Goal: Task Accomplishment & Management: Use online tool/utility

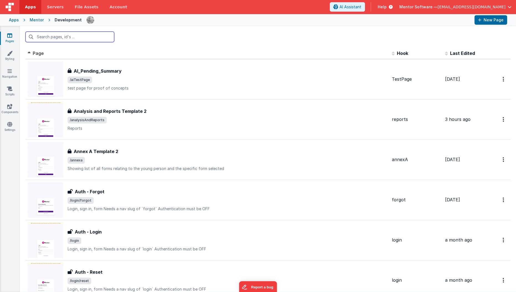
click at [79, 37] on input "text" at bounding box center [69, 37] width 89 height 11
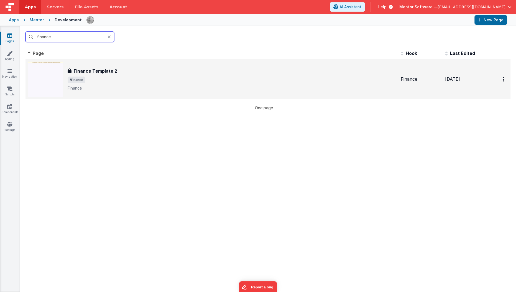
type input "finance"
click at [100, 79] on span "/finance" at bounding box center [232, 79] width 328 height 7
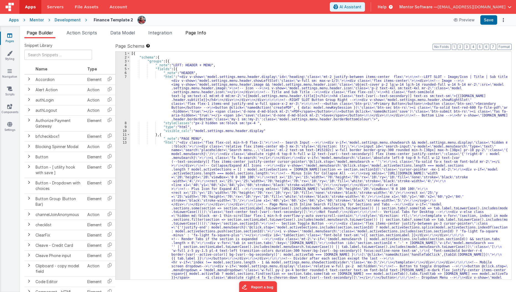
click at [197, 34] on span "Page Info" at bounding box center [195, 33] width 21 height 6
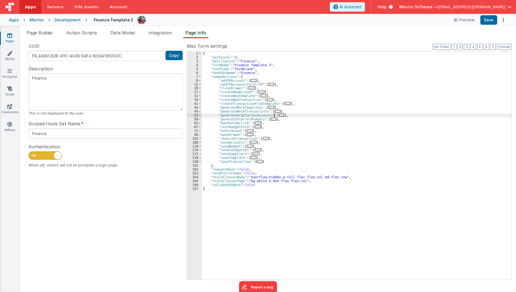
click at [278, 113] on div "{ "authLevel" : 1 , "description" : "Finance" , "formName" : "Finance Template …" at bounding box center [357, 169] width 310 height 235
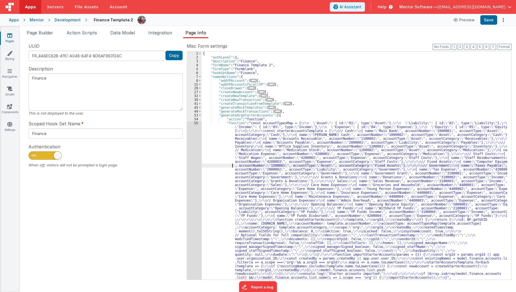
click at [231, 163] on div "{ "authLevel" : 1 , "description" : "Finance" , "formName" : "Finance Template …" at bounding box center [355, 169] width 306 height 235
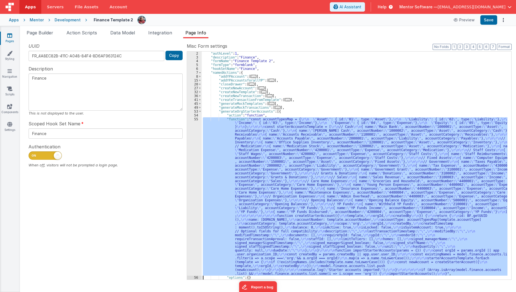
click at [194, 181] on div "2 3 4 5 6 7 8 15 20 27 32 36 41 45 49 53 54 55 56 57 58" at bounding box center [194, 169] width 15 height 235
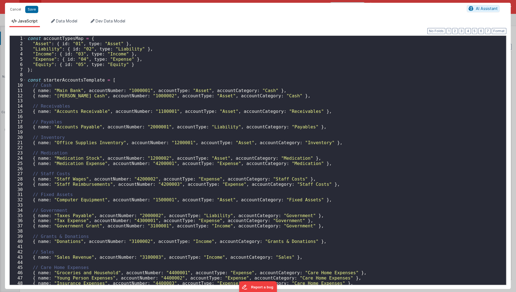
scroll to position [4, 0]
click at [194, 181] on div "const accountTypesMap = { "Asset" : { id : "01" , type : "Asset" } , "Liability…" at bounding box center [264, 166] width 476 height 260
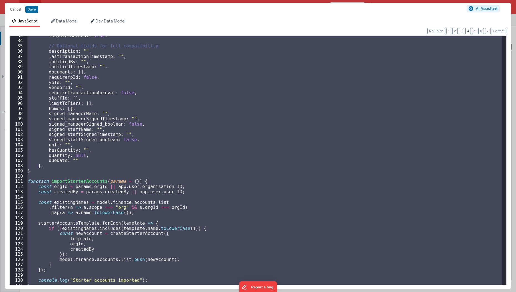
scroll to position [464, 0]
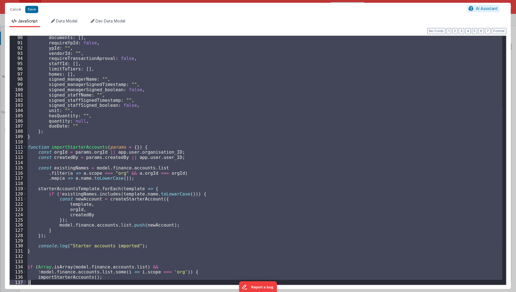
click at [118, 106] on div "documents : [ ] , requireYpId : false , ypId : "" , vendorId : "" , requireTran…" at bounding box center [264, 160] width 476 height 249
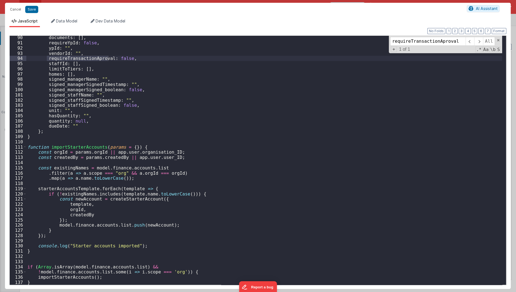
type input "requireTransactionAproval"
click at [96, 58] on div "documents : [ ] , requireYpId : false , ypId : "" , vendorId : "" , requireTran…" at bounding box center [264, 160] width 476 height 249
click at [502, 38] on div "requireTransactionAproval All Replace All + 1 of 1 .* Aa \b S" at bounding box center [445, 44] width 113 height 17
click at [497, 40] on span at bounding box center [498, 40] width 4 height 4
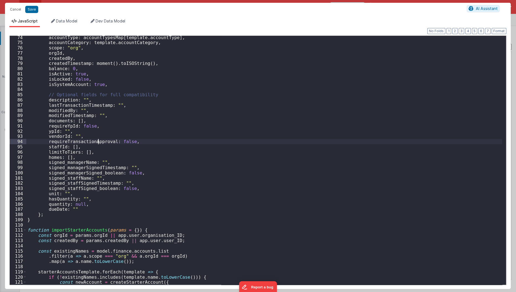
scroll to position [379, 0]
click at [34, 10] on button "Save" at bounding box center [31, 9] width 13 height 7
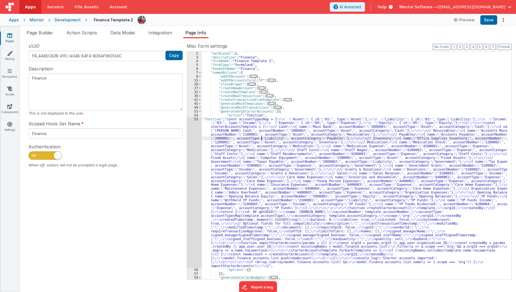
click at [261, 138] on div ""authLevel" : 1 , "description" : "Finance" , "formName" : "Finance Template 2"…" at bounding box center [355, 169] width 306 height 235
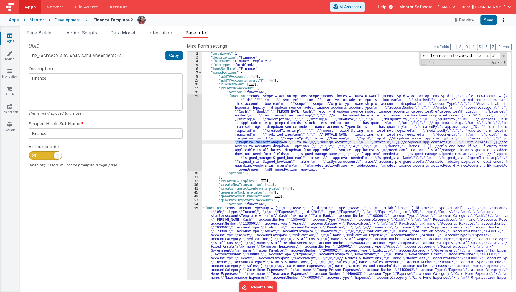
type input "requireTransactionAproval"
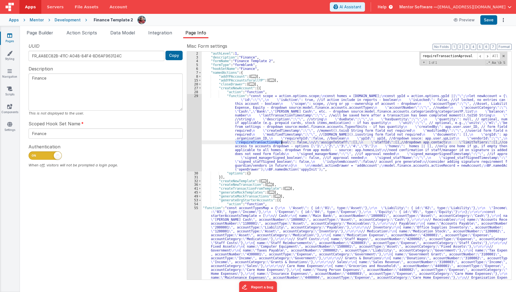
click at [274, 143] on div ""authLevel" : 1 , "description" : "Finance" , "formName" : "Finance Template 2"…" at bounding box center [355, 166] width 306 height 228
click at [488, 56] on span at bounding box center [487, 56] width 7 height 7
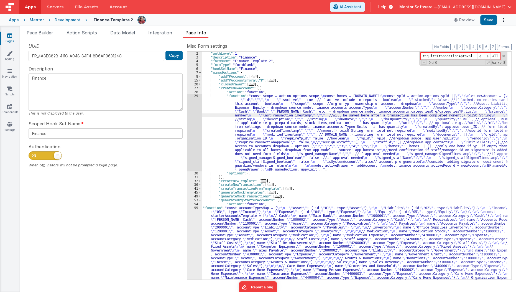
click at [440, 115] on div ""authLevel" : 1 , "description" : "Finance" , "formName" : "Finance Template 2"…" at bounding box center [355, 243] width 306 height 382
click at [47, 31] on span "Page Builder" at bounding box center [40, 33] width 27 height 6
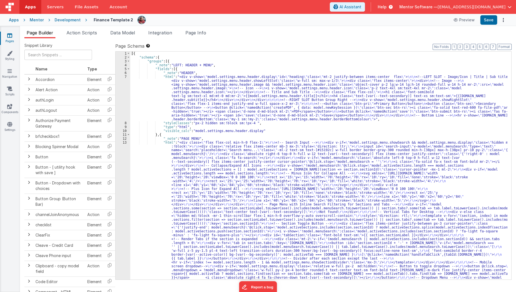
click at [270, 115] on div "[{ "schema" : { "groups" : [{ "_note" : "LEFT: HEADER + MENU" , "fields" : [{ "…" at bounding box center [318, 268] width 377 height 432
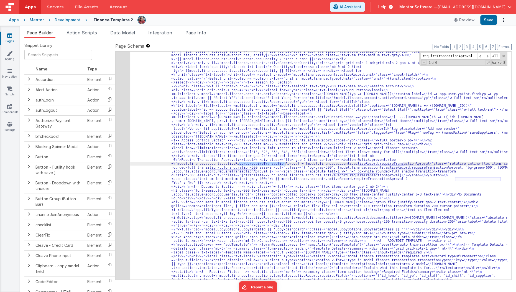
scroll to position [2708, 0]
click at [458, 55] on input "requireTransactionAproval" at bounding box center [448, 56] width 57 height 7
type input "requireTransactionApproval"
click at [486, 57] on span at bounding box center [487, 56] width 7 height 7
click at [488, 19] on button "Save" at bounding box center [488, 19] width 17 height 9
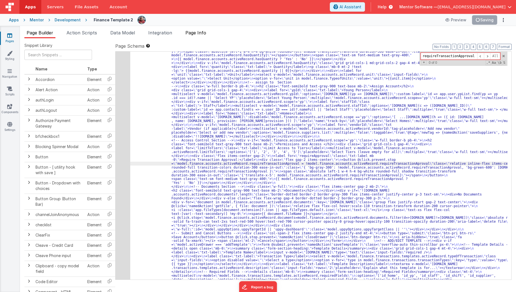
click at [197, 29] on li "Page Info" at bounding box center [195, 33] width 25 height 9
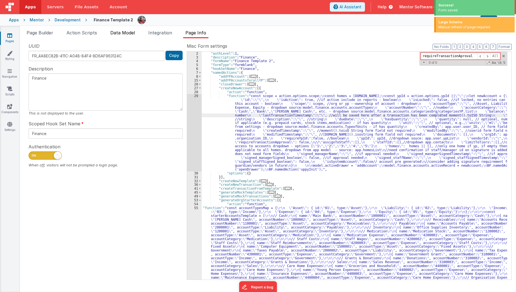
click at [130, 35] on span "Data Model" at bounding box center [122, 33] width 25 height 6
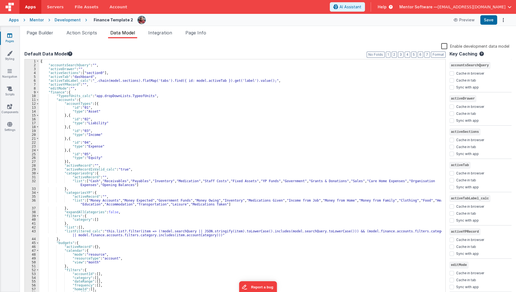
click at [445, 44] on label "Enable development data model" at bounding box center [475, 46] width 68 height 6
click at [0, 0] on input "Enable development data model" at bounding box center [0, 0] width 0 height 0
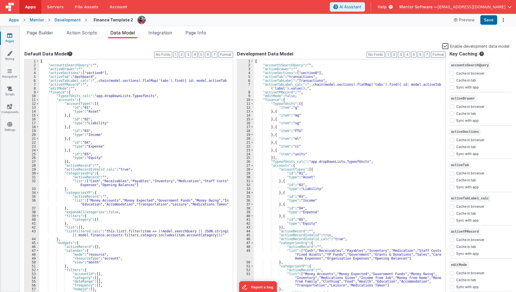
click at [445, 44] on label "Enable development data model" at bounding box center [475, 46] width 67 height 6
click at [0, 0] on input "Enable development data model" at bounding box center [0, 0] width 0 height 0
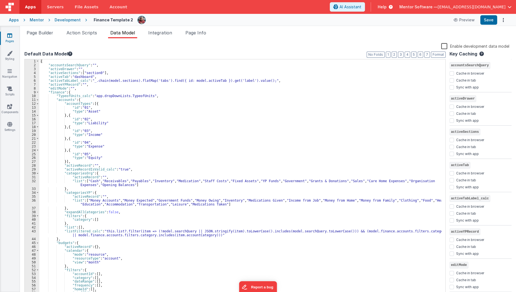
click at [445, 44] on label "Enable development data model" at bounding box center [475, 46] width 68 height 6
click at [0, 0] on input "Enable development data model" at bounding box center [0, 0] width 0 height 0
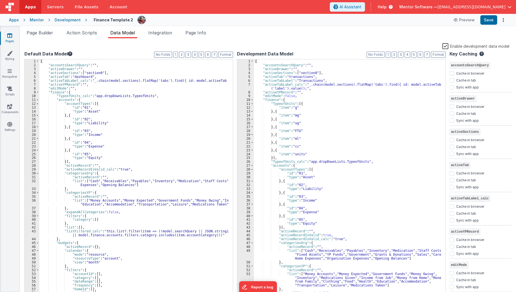
click at [444, 45] on label "Enable development data model" at bounding box center [475, 46] width 67 height 6
click at [0, 0] on input "Enable development data model" at bounding box center [0, 0] width 0 height 0
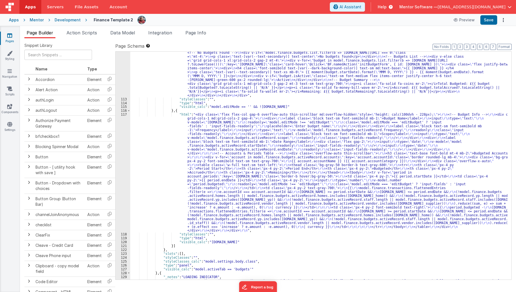
scroll to position [1862, 0]
click at [198, 33] on span "Page Info" at bounding box center [195, 33] width 21 height 6
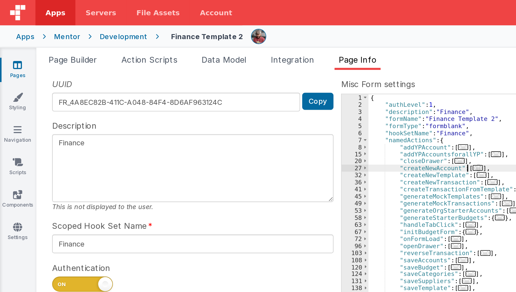
click at [148, 40] on div "Snippet Library Name Type Accordion Element Alert Action Action authLogin Actio…" at bounding box center [268, 164] width 496 height 253
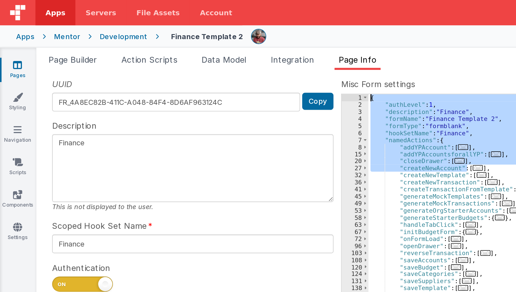
click at [258, 91] on div "{ "authLevel" : 1 , "description" : "Finance" , "formName" : "Finance Template …" at bounding box center [356, 166] width 309 height 228
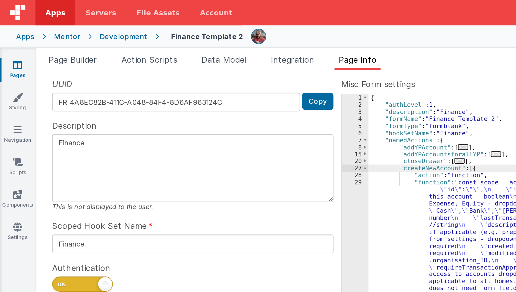
click at [224, 114] on div "{ "authLevel" : 1 , "description" : "Finance" , "formName" : "Finance Template …" at bounding box center [355, 169] width 306 height 235
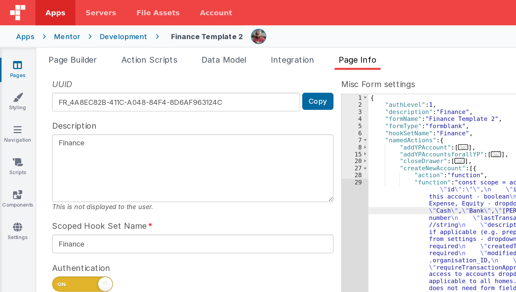
click at [194, 121] on div "29" at bounding box center [194, 136] width 15 height 77
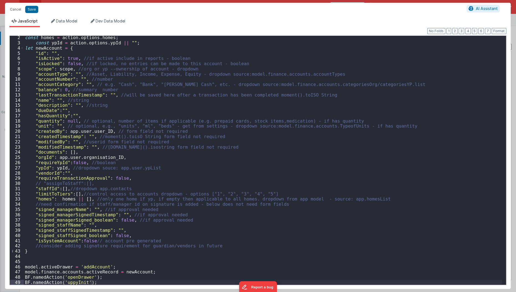
scroll to position [6, 0]
click at [174, 184] on div "const homes = action . options . homes ; const ypId = action . options . ypId |…" at bounding box center [263, 165] width 478 height 260
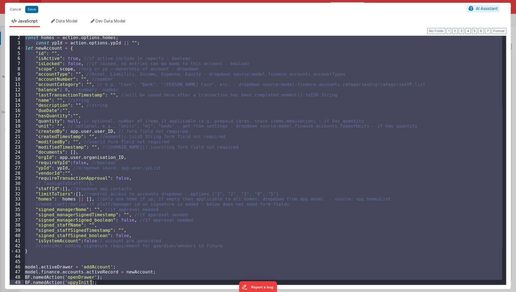
click at [182, 164] on div "const homes = action . options . homes ; const ypId = action . options . ypId |…" at bounding box center [263, 160] width 478 height 249
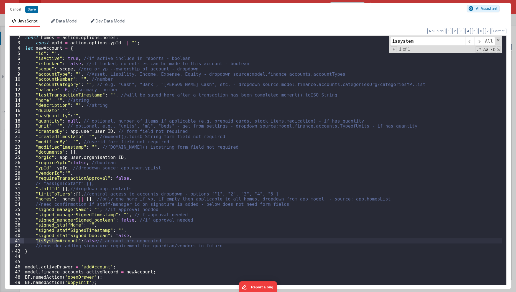
type input "issystem"
click at [73, 76] on div "const homes = action . options . homes ; const ypId = action . options . ypId |…" at bounding box center [263, 165] width 478 height 260
click at [41, 135] on div "const homes = action . options . homes ; const ypId = action . options . ypId |…" at bounding box center [263, 165] width 478 height 260
click at [73, 113] on div "const homes = action . options . homes ; const ypId = action . options . ypId |…" at bounding box center [263, 165] width 478 height 260
click at [76, 94] on div "const homes = action . options . homes ; const ypId = action . options . ypId |…" at bounding box center [263, 165] width 478 height 260
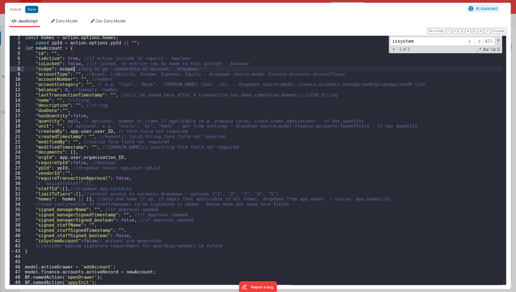
click at [74, 70] on div "const homes = action . options . homes ; const ypId = action . options . ypId |…" at bounding box center [263, 165] width 478 height 260
click at [75, 73] on div "const homes = action . options . homes ; const ypId = action . options . ypId |…" at bounding box center [263, 165] width 478 height 260
click at [75, 75] on div "const homes = action . options . homes ; const ypId = action . options . ypId |…" at bounding box center [263, 165] width 478 height 260
click at [116, 109] on div "const homes = action . options . homes ; const ypId = action . options . ypId |…" at bounding box center [263, 165] width 478 height 260
click at [31, 7] on button "Save" at bounding box center [31, 9] width 13 height 7
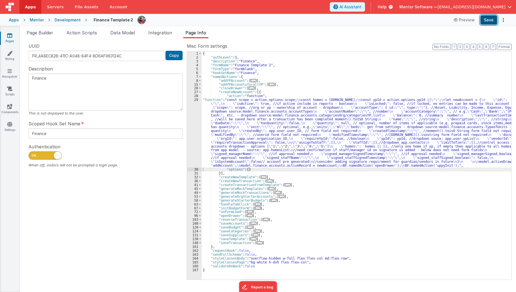
click at [490, 21] on button "Save" at bounding box center [488, 19] width 17 height 9
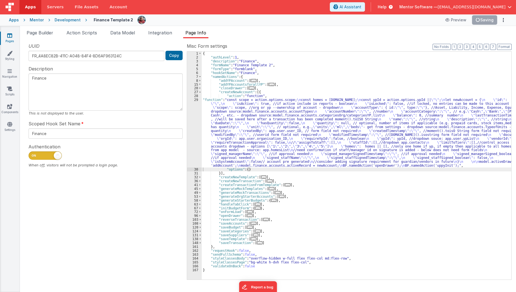
click at [235, 153] on div "{ "authLevel" : 1 , "description" : "Finance" , "formName" : "Finance Template …" at bounding box center [357, 169] width 310 height 235
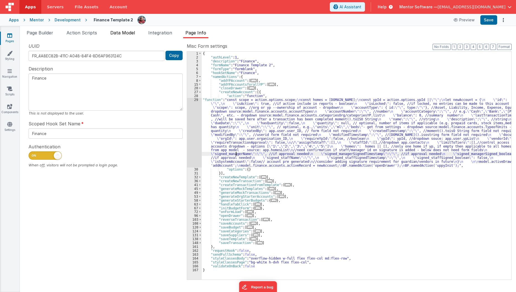
click at [118, 35] on span "Data Model" at bounding box center [122, 33] width 25 height 6
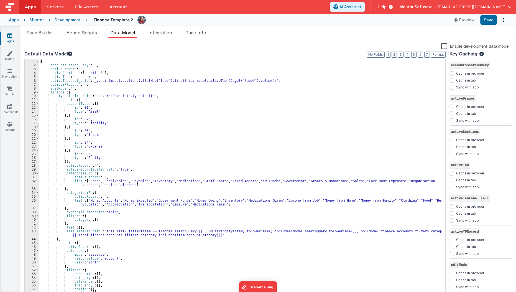
click at [444, 45] on label "Enable development data model" at bounding box center [475, 46] width 68 height 6
click at [0, 0] on input "Enable development data model" at bounding box center [0, 0] width 0 height 0
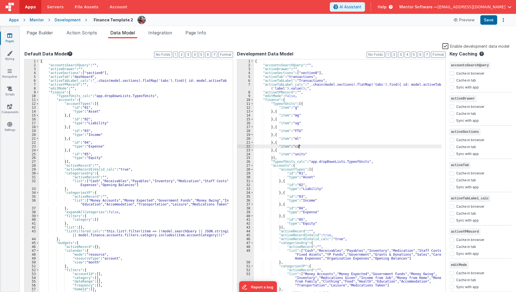
click at [320, 144] on div "{ "accountsSearchQuery" : "" , "activeDrawer" : "" , "activeSections" : [ "sect…" at bounding box center [348, 181] width 188 height 245
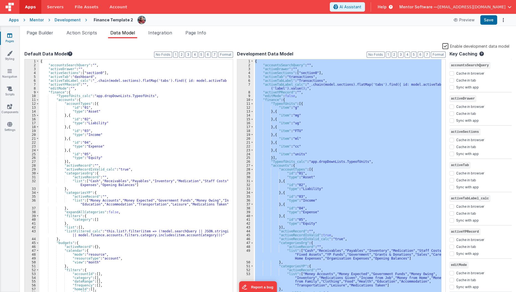
scroll to position [8839, 0]
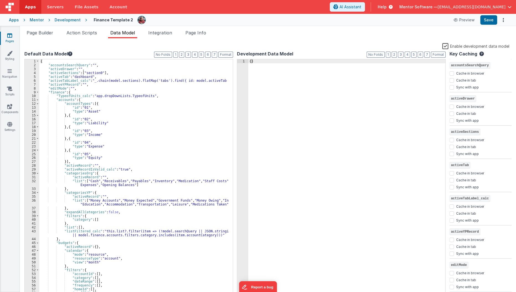
click at [444, 45] on label "Enable development data model" at bounding box center [475, 46] width 67 height 6
click at [0, 0] on input "Enable development data model" at bounding box center [0, 0] width 0 height 0
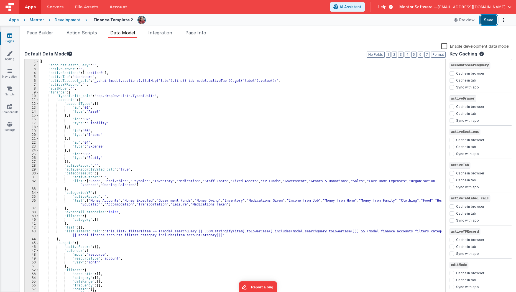
click at [490, 19] on button "Save" at bounding box center [488, 19] width 17 height 9
click at [197, 35] on span "Page Info" at bounding box center [195, 33] width 21 height 6
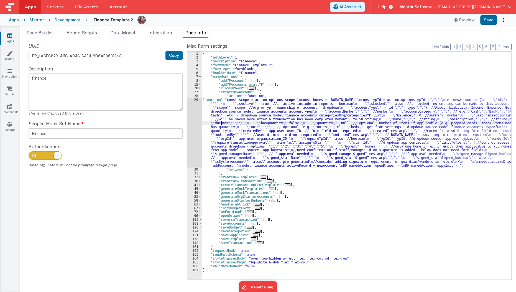
click at [221, 122] on div "{ "authLevel" : 1 , "description" : "Finance" , "formName" : "Finance Template …" at bounding box center [357, 169] width 310 height 235
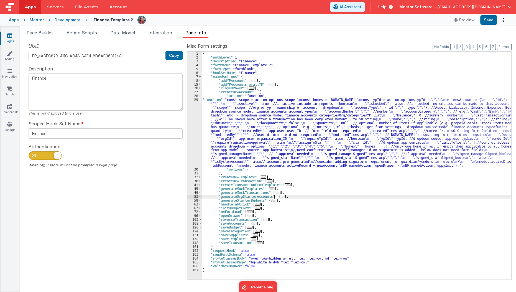
click at [279, 195] on span "..." at bounding box center [282, 196] width 6 height 3
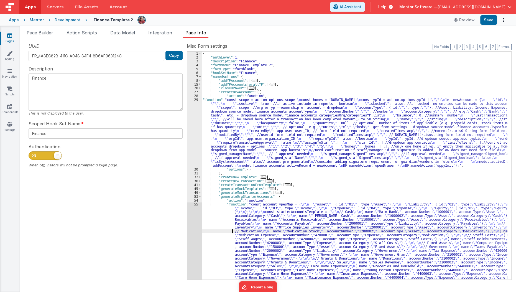
click at [216, 231] on div "{ "authLevel" : 1 , "description" : "Finance" , "formName" : "Finance Template …" at bounding box center [355, 247] width 306 height 390
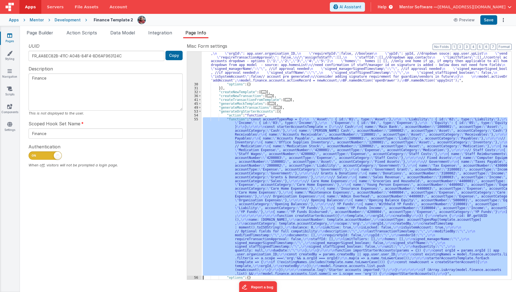
scroll to position [85, 0]
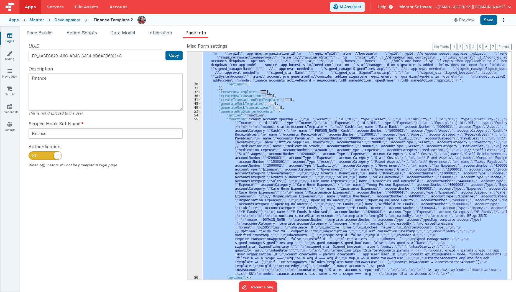
click at [189, 243] on div "55" at bounding box center [194, 196] width 15 height 158
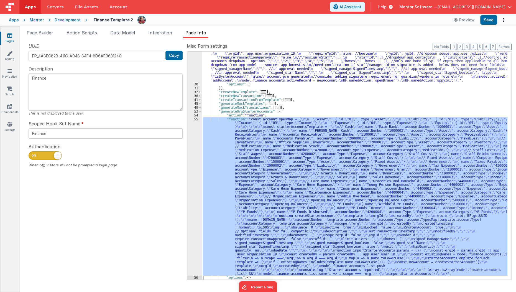
click at [189, 243] on div "55" at bounding box center [194, 196] width 15 height 158
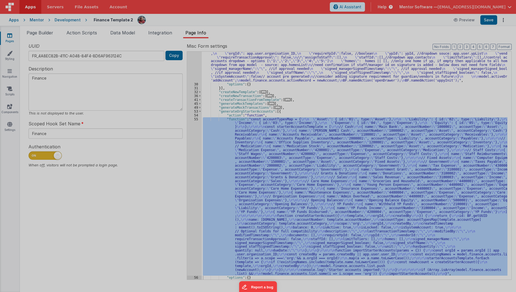
click at [189, 243] on div "Cancel Save AI Assistant JavaScript Data Model Dev Data Model Format 7 6 5 4 3 …" at bounding box center [258, 146] width 516 height 292
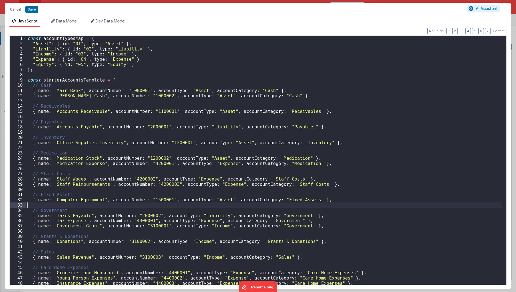
click at [179, 205] on div "const accountTypesMap = { "Asset" : { id : "01" , type : "Asset" } , "Liability…" at bounding box center [264, 166] width 476 height 260
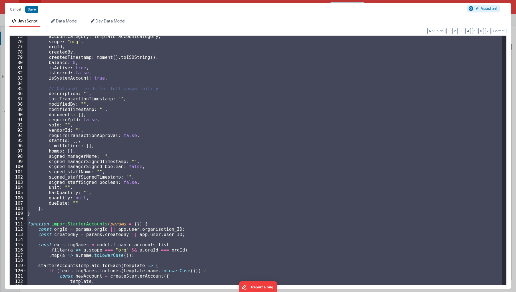
scroll to position [387, 0]
click at [179, 205] on div "accountCategory : template . accountCategory , scope : "org" , orgId , createdB…" at bounding box center [264, 160] width 476 height 249
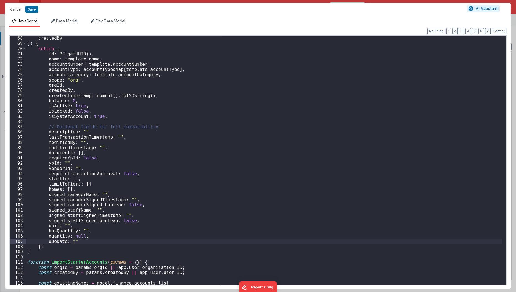
scroll to position [326, 0]
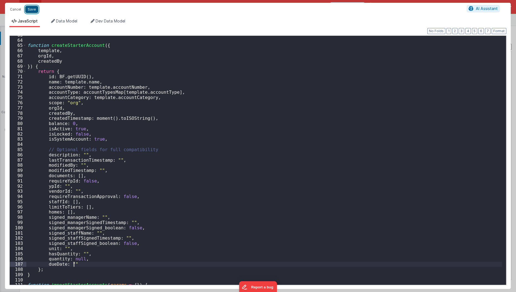
click at [29, 10] on button "Save" at bounding box center [31, 9] width 13 height 7
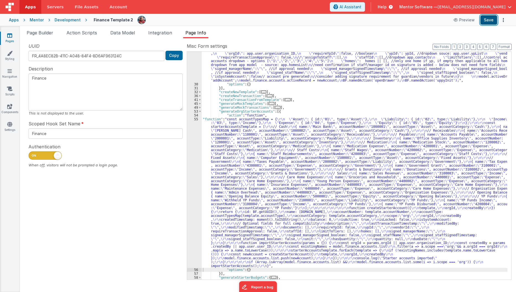
click at [490, 23] on button "Save" at bounding box center [488, 19] width 17 height 9
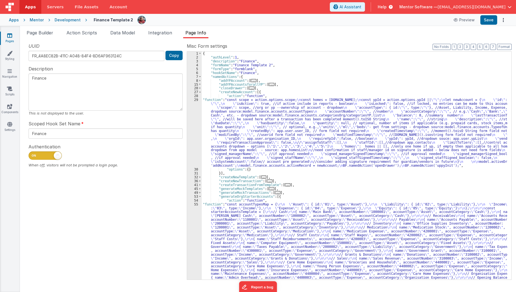
scroll to position [0, 0]
click at [241, 136] on div "{ "authLevel" : 1 , "description" : "Finance" , "formName" : "Finance Template …" at bounding box center [355, 243] width 306 height 382
click at [207, 262] on div "{ "authLevel" : 1 , "description" : "Finance" , "formName" : "Finance Template …" at bounding box center [355, 243] width 306 height 382
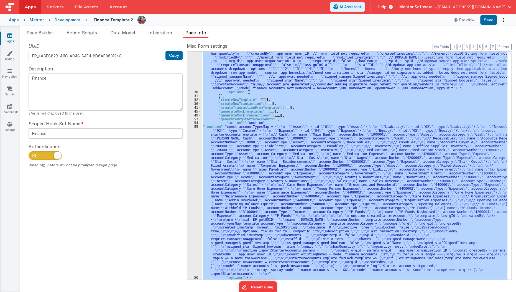
click at [195, 261] on div "55" at bounding box center [194, 200] width 15 height 151
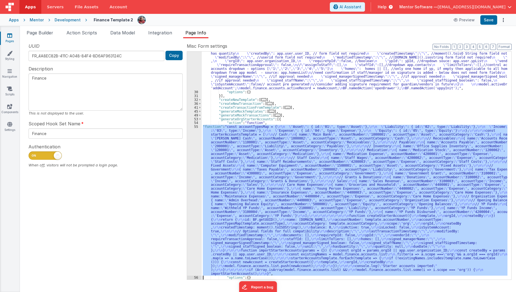
click at [195, 261] on div "55" at bounding box center [194, 200] width 15 height 151
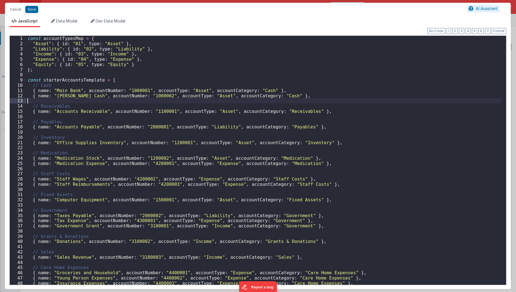
click at [274, 98] on div "const accountTypesMap = { "Asset" : { id : "01" , type : "Asset" } , "Liability…" at bounding box center [264, 166] width 476 height 260
click at [275, 98] on div "const accountTypesMap = { "Asset" : { id : "01" , type : "Asset" } , "Liability…" at bounding box center [264, 166] width 476 height 260
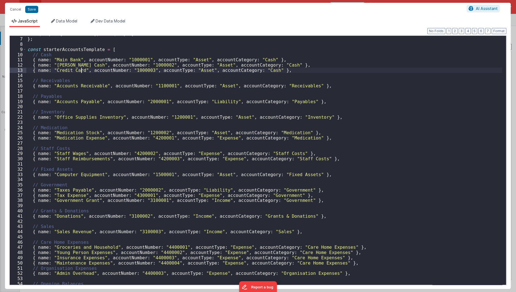
scroll to position [0, 0]
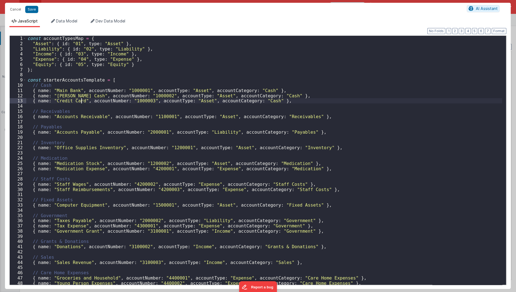
click at [120, 84] on div "const accountTypesMap = { "Asset" : { id : "01" , type : "Asset" } , "Liability…" at bounding box center [264, 166] width 476 height 260
click at [124, 112] on div "const accountTypesMap = { "Asset" : { id : "01" , type : "Asset" } , "Liability…" at bounding box center [264, 166] width 476 height 260
click at [122, 123] on div "const accountTypesMap = { "Asset" : { id : "01" , type : "Asset" } , "Liability…" at bounding box center [264, 166] width 476 height 260
click at [152, 139] on div "const accountTypesMap = { "Asset" : { id : "01" , type : "Asset" } , "Liability…" at bounding box center [264, 166] width 476 height 260
click at [321, 130] on div "const accountTypesMap = { "Asset" : { id : "01" , type : "Asset" } , "Liability…" at bounding box center [264, 166] width 476 height 260
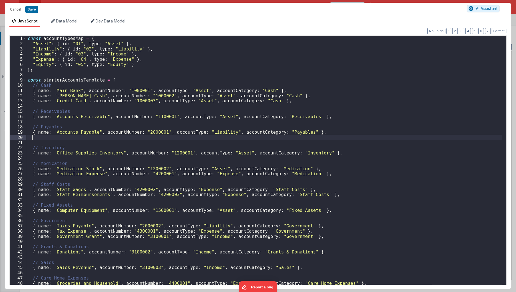
paste textarea
click at [65, 135] on div "const accountTypesMap = { "Asset" : { id : "01" , type : "Asset" } , "Liability…" at bounding box center [264, 166] width 476 height 260
click at [91, 147] on div "const accountTypesMap = { "Asset" : { id : "01" , type : "Asset" } , "Liability…" at bounding box center [264, 166] width 476 height 260
click at [153, 138] on div "const accountTypesMap = { "Asset" : { id : "01" , type : "Asset" } , "Liability…" at bounding box center [264, 166] width 476 height 260
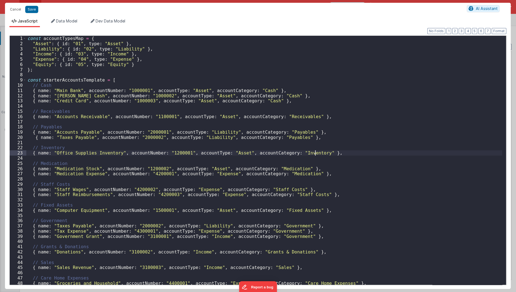
click at [327, 155] on div "const accountTypesMap = { "Asset" : { id : "01" , type : "Asset" } , "Liability…" at bounding box center [264, 166] width 476 height 260
click at [322, 168] on div "const accountTypesMap = { "Asset" : { id : "01" , type : "Asset" } , "Liability…" at bounding box center [264, 166] width 476 height 260
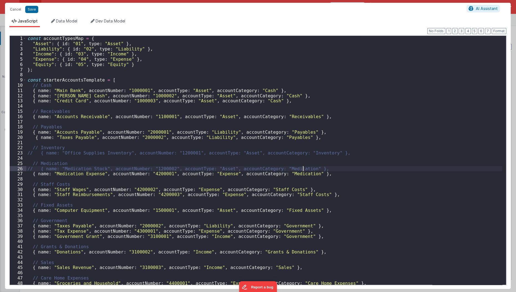
click at [322, 171] on div "const accountTypesMap = { "Asset" : { id : "01" , type : "Asset" } , "Liability…" at bounding box center [264, 166] width 476 height 260
click at [322, 174] on div "const accountTypesMap = { "Asset" : { id : "01" , type : "Asset" } , "Liability…" at bounding box center [264, 166] width 476 height 260
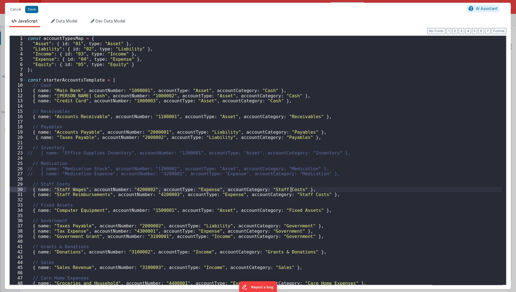
click at [311, 191] on div "const accountTypesMap = { "Asset" : { id : "01" , type : "Asset" } , "Liability…" at bounding box center [264, 166] width 476 height 260
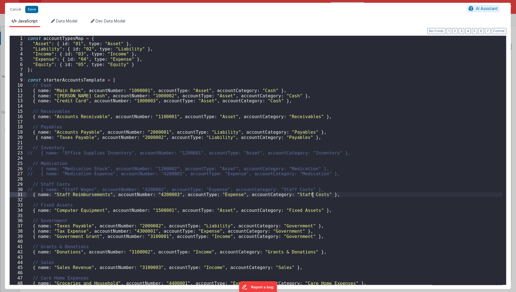
click at [315, 196] on div "const accountTypesMap = { "Asset" : { id : "01" , type : "Asset" } , "Liability…" at bounding box center [264, 166] width 476 height 260
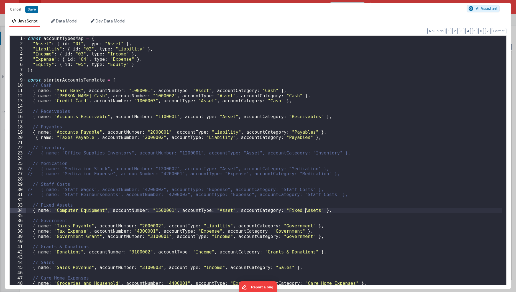
click at [308, 210] on div "const accountTypesMap = { "Asset" : { id : "01" , type : "Asset" } , "Liability…" at bounding box center [264, 166] width 476 height 260
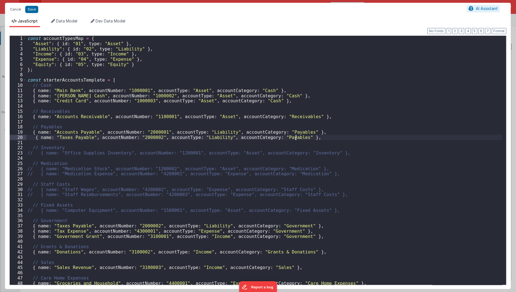
click at [314, 138] on div "const accountTypesMap = { "Asset" : { id : "01" , type : "Asset" } , "Liability…" at bounding box center [264, 166] width 476 height 260
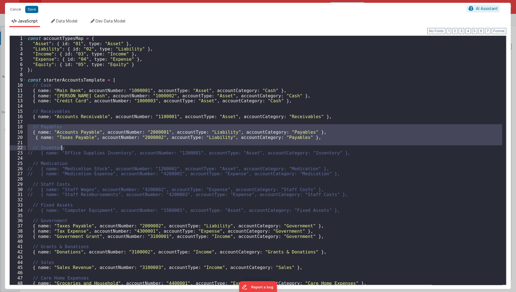
drag, startPoint x: 28, startPoint y: 125, endPoint x: 332, endPoint y: 145, distance: 304.8
click at [332, 145] on div "const accountTypesMap = { "Asset" : { id : "01" , type : "Asset" } , "Liability…" at bounding box center [264, 166] width 476 height 260
click at [314, 137] on div "const accountTypesMap = { "Asset" : { id : "01" , type : "Asset" } , "Liability…" at bounding box center [264, 160] width 476 height 249
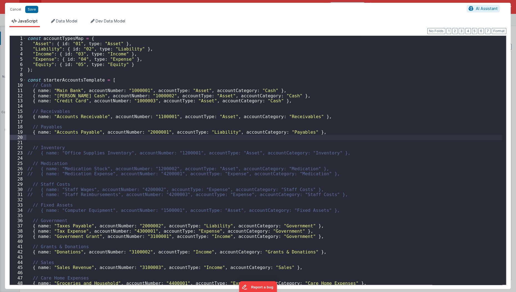
click at [314, 137] on div "const accountTypesMap = { "Asset" : { id : "01" , type : "Asset" } , "Liability…" at bounding box center [264, 166] width 476 height 260
click at [329, 164] on div "const accountTypesMap = { "Asset" : { id : "01" , type : "Asset" } , "Liability…" at bounding box center [264, 166] width 476 height 260
click at [304, 236] on div "const accountTypesMap = { "Asset" : { id : "01" , type : "Asset" } , "Liability…" at bounding box center [264, 166] width 476 height 260
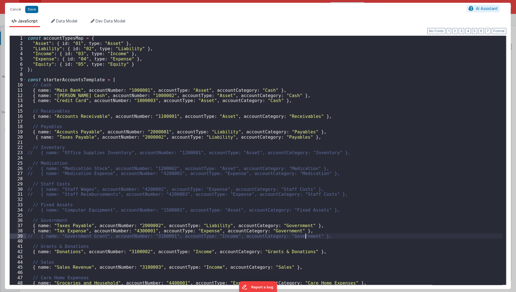
scroll to position [0, 0]
click at [315, 140] on div "const accountTypesMap = { "Asset" : { id : "01" , type : "Asset" } , "Liability…" at bounding box center [264, 165] width 476 height 260
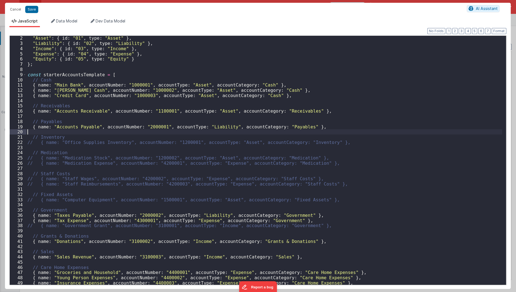
scroll to position [12, 0]
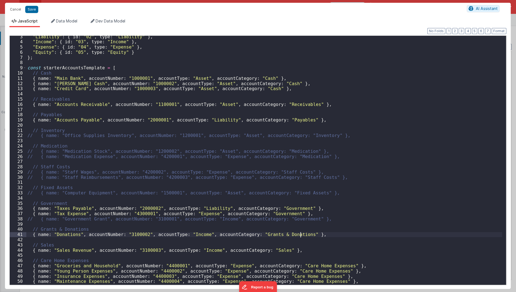
click at [329, 233] on div ""Liability" : { id : "02" , type : "Liability" } , "Income" : { id : "03" , typ…" at bounding box center [264, 164] width 476 height 260
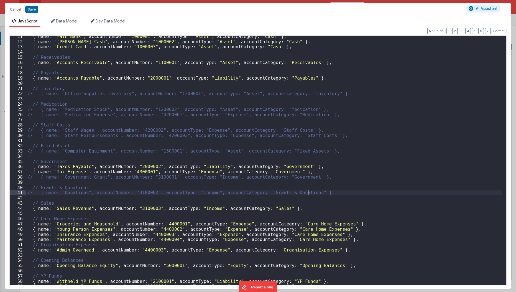
scroll to position [54, 0]
click at [360, 220] on div "{ name : "Main Bank" , accountNumber : "1000001" , accountType : "Asset" , acco…" at bounding box center [264, 163] width 476 height 260
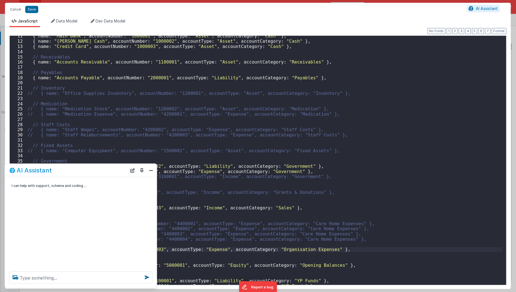
click at [148, 174] on div "AI Assistant" at bounding box center [81, 170] width 152 height 13
click at [152, 171] on button "Close" at bounding box center [150, 170] width 7 height 8
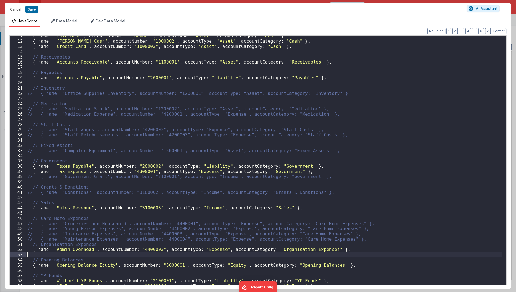
click at [331, 252] on div "{ name : "Main Bank" , accountNumber : "1000001" , accountType : "Asset" , acco…" at bounding box center [264, 163] width 476 height 260
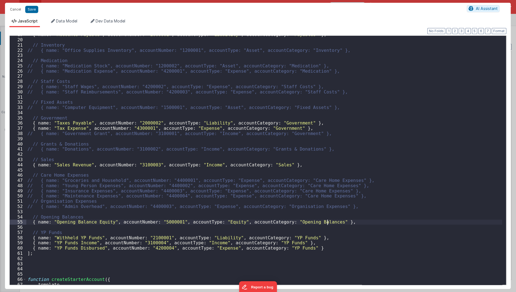
click at [339, 223] on div "{ name : "Accounts Payable" , accountNumber : "2000001" , accountType : "Liabil…" at bounding box center [264, 162] width 476 height 260
click at [328, 232] on div "{ name : "Accounts Payable" , accountNumber : "2000001" , accountType : "Liabil…" at bounding box center [264, 162] width 476 height 260
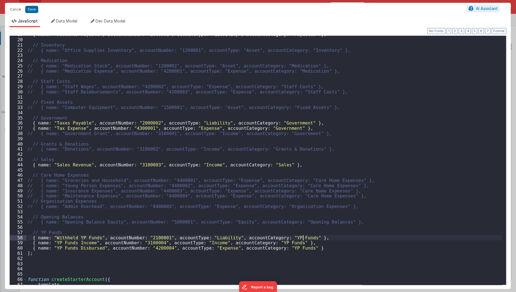
click at [325, 237] on div "{ name : "Accounts Payable" , accountNumber : "2000001" , accountType : "Liabil…" at bounding box center [264, 162] width 476 height 260
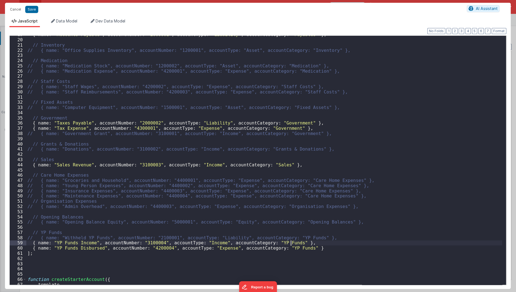
click at [322, 245] on div "{ name : "Accounts Payable" , accountNumber : "2000001" , accountType : "Liabil…" at bounding box center [264, 162] width 476 height 260
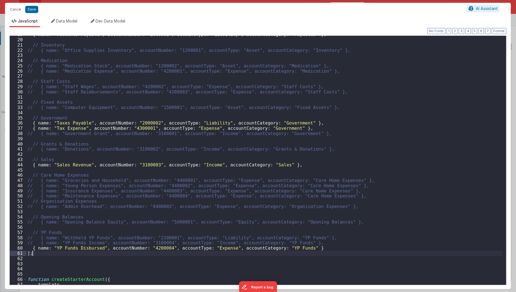
click at [322, 252] on div "{ name : "Accounts Payable" , accountNumber : "2000001" , accountType : "Liabil…" at bounding box center [264, 162] width 476 height 260
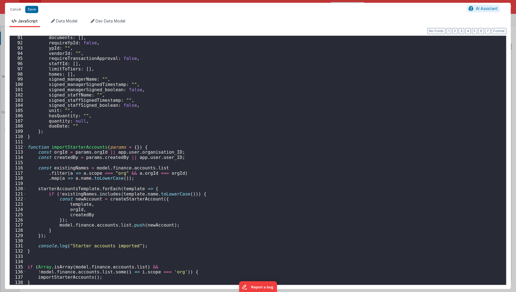
scroll to position [469, 0]
click at [326, 220] on div "documents : [ ] , requireYpId : false , ypId : "" , vendorId : "" , requireTran…" at bounding box center [264, 165] width 476 height 260
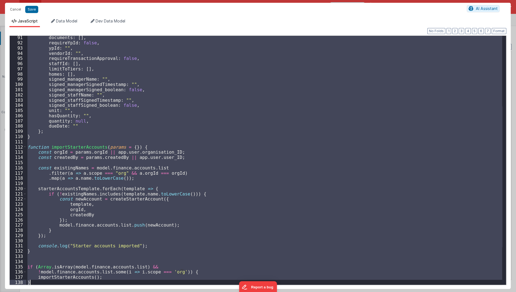
click at [124, 124] on div "documents : [ ] , requireYpId : false , ypId : "" , vendorId : "" , requireTran…" at bounding box center [264, 160] width 476 height 249
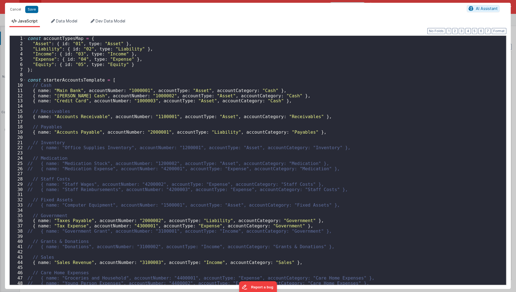
scroll to position [0, 0]
click at [279, 104] on div "const accountTypesMap = { "Asset" : { id : "01" , type : "Asset" } , "Liability…" at bounding box center [264, 166] width 476 height 260
click at [288, 101] on div "const accountTypesMap = { "Asset" : { id : "01" , type : "Asset" } , "Liability…" at bounding box center [264, 166] width 476 height 260
click at [321, 136] on div "const accountTypesMap = { "Asset" : { id : "01" , type : "Asset" } , "Liability…" at bounding box center [264, 166] width 476 height 260
click at [320, 134] on div "const accountTypesMap = { "Asset" : { id : "01" , type : "Asset" } , "Liability…" at bounding box center [264, 166] width 476 height 260
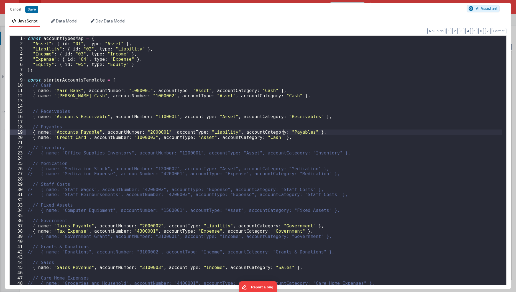
click at [283, 132] on div "const accountTypesMap = { "Asset" : { id : "01" , type : "Asset" } , "Liability…" at bounding box center [264, 166] width 476 height 260
click at [211, 130] on div "const accountTypesMap = { "Asset" : { id : "01" , type : "Asset" } , "Liability…" at bounding box center [264, 166] width 476 height 260
click at [190, 133] on div "const accountTypesMap = { "Asset" : { id : "01" , type : "Asset" } , "Liability…" at bounding box center [264, 166] width 476 height 260
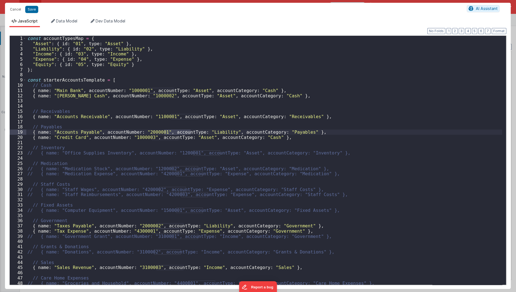
click at [189, 136] on div "const accountTypesMap = { "Asset" : { id : "01" , type : "Asset" } , "Liability…" at bounding box center [264, 166] width 476 height 260
click at [280, 129] on div "const accountTypesMap = { "Asset" : { id : "01" , type : "Asset" } , "Liability…" at bounding box center [264, 166] width 476 height 260
click at [262, 137] on div "const accountTypesMap = { "Asset" : { id : "01" , type : "Asset" } , "Liability…" at bounding box center [264, 166] width 476 height 260
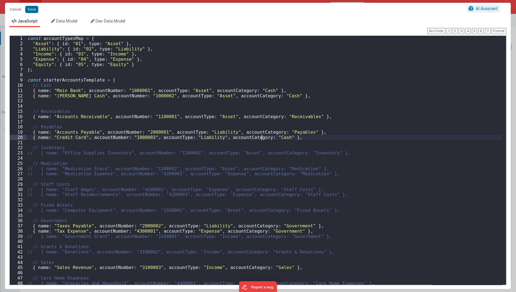
click at [262, 137] on div "const accountTypesMap = { "Asset" : { id : "01" , type : "Asset" } , "Liability…" at bounding box center [264, 166] width 476 height 260
click at [310, 131] on div "const accountTypesMap = { "Asset" : { id : "01" , type : "Asset" } , "Liability…" at bounding box center [264, 166] width 476 height 260
click at [173, 171] on div "const accountTypesMap = { "Asset" : { id : "01" , type : "Asset" } , "Liability…" at bounding box center [264, 166] width 476 height 260
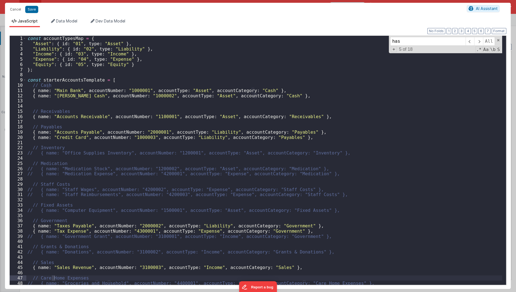
scroll to position [432, 0]
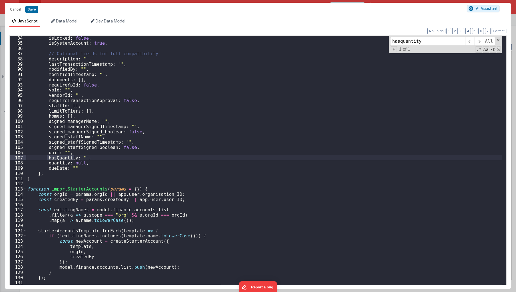
type input "hasquantity"
click at [84, 158] on div "isLocked : false , isSystemAccount : true , // Optional fields for full compati…" at bounding box center [264, 165] width 476 height 260
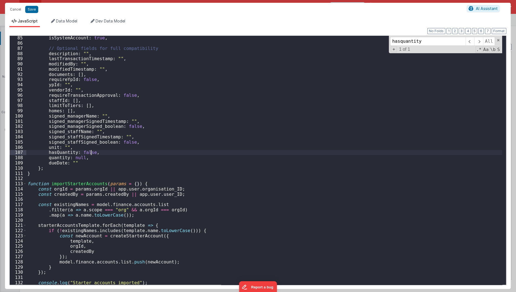
scroll to position [474, 0]
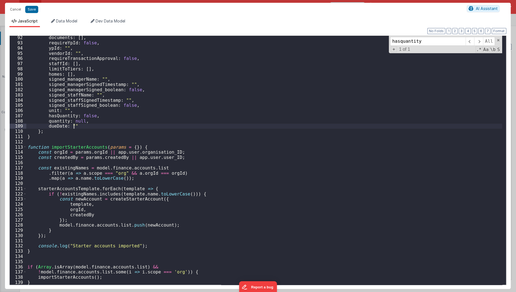
click at [102, 128] on div "documents : [ ] , requireYpId : false , ypId : "" , vendorId : "" , requireTran…" at bounding box center [264, 165] width 476 height 260
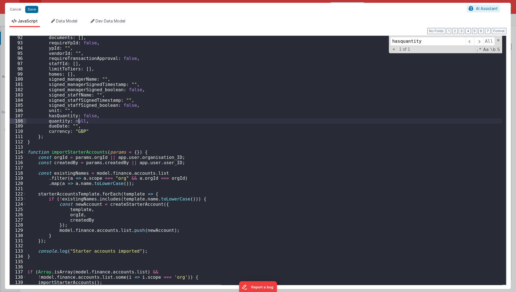
click at [78, 122] on div "documents : [ ] , requireYpId : false , ypId : "" , vendorId : "" , requireTran…" at bounding box center [264, 165] width 476 height 260
click at [83, 138] on div "documents : [ ] , requireYpId : false , ypId : "" , vendorId : "" , requireTran…" at bounding box center [264, 165] width 476 height 260
click at [123, 130] on div "documents : [ ] , requireYpId : false , ypId : "" , vendorId : "" , requireTran…" at bounding box center [264, 165] width 476 height 260
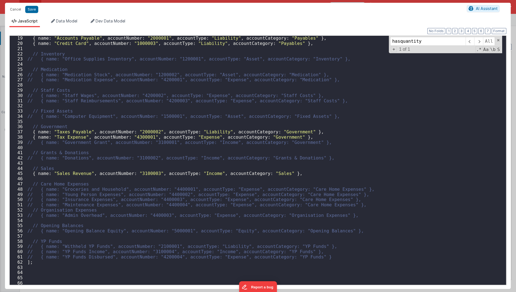
scroll to position [39, 0]
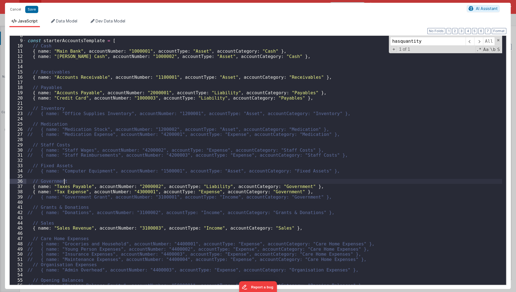
click at [314, 183] on div "const starterAccountsTemplate = [ // Cash { name : "Main Bank" , accountNumber …" at bounding box center [264, 163] width 476 height 260
click at [314, 185] on div "const starterAccountsTemplate = [ // Cash { name : "Main Bank" , accountNumber …" at bounding box center [264, 163] width 476 height 260
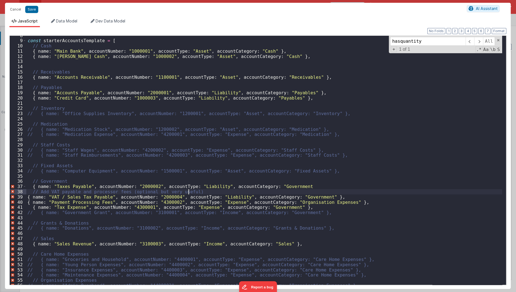
click at [200, 191] on div "const starterAccountsTemplate = [ // Cash { name : "Main Bank" , accountNumber …" at bounding box center [264, 163] width 476 height 260
click at [211, 194] on div "const starterAccountsTemplate = [ // Cash { name : "Main Bank" , accountNumber …" at bounding box center [264, 163] width 476 height 260
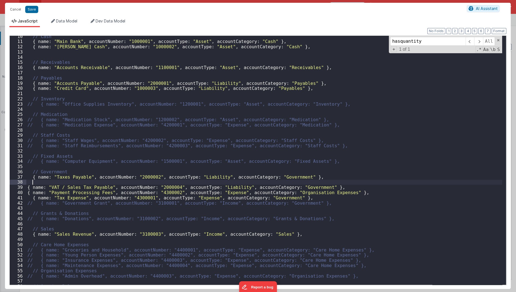
scroll to position [49, 0]
click at [344, 197] on div "// Cash { name : "Main Bank" , accountNumber : "1000001" , accountType : "Asset…" at bounding box center [264, 164] width 476 height 260
click at [298, 179] on div "// Cash { name : "Main Bank" , accountNumber : "1000001" , accountType : "Asset…" at bounding box center [264, 164] width 476 height 260
click at [296, 183] on div "// Cash { name : "Main Bank" , accountNumber : "1000001" , accountType : "Asset…" at bounding box center [264, 164] width 476 height 260
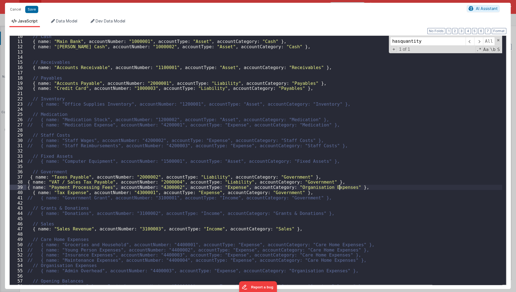
click at [342, 188] on div "// Cash { name : "Main Bank" , accountNumber : "1000001" , accountType : "Asset…" at bounding box center [264, 164] width 476 height 260
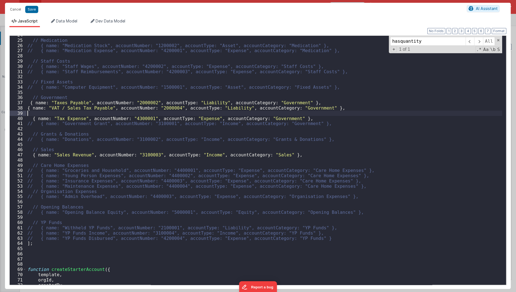
scroll to position [123, 0]
click at [312, 160] on div "// Medication // { name: "Medication Stock", accountNumber: "1200002", accountT…" at bounding box center [264, 162] width 476 height 260
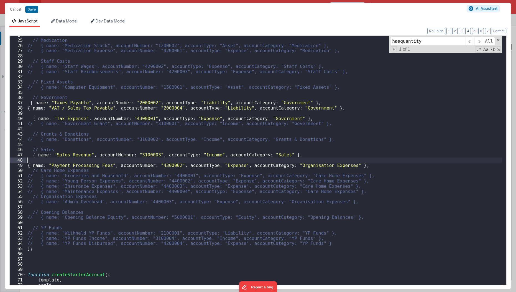
click at [312, 160] on div "// Medication // { name: "Medication Stock", accountNumber: "1200002", accountT…" at bounding box center [264, 162] width 476 height 260
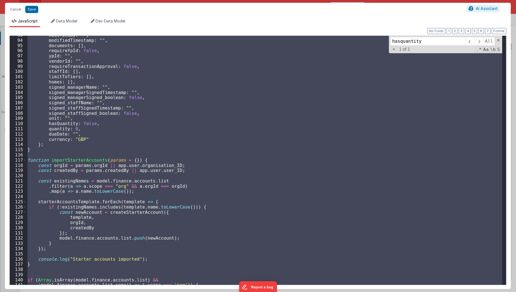
scroll to position [495, 0]
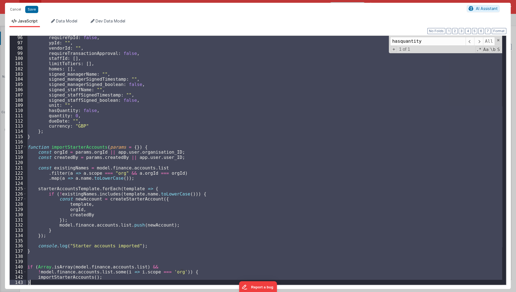
click at [85, 137] on div "requireYpId : false , ypId : "" , vendorId : "" , requireTransactionApproval : …" at bounding box center [264, 160] width 476 height 249
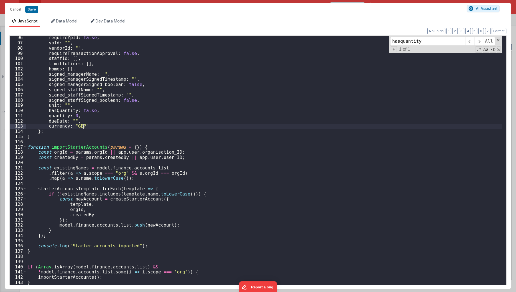
click at [90, 126] on div "requireYpId : false , ypId : "" , vendorId : "" , requireTransactionApproval : …" at bounding box center [264, 165] width 476 height 260
click at [32, 9] on button "Save" at bounding box center [31, 9] width 13 height 7
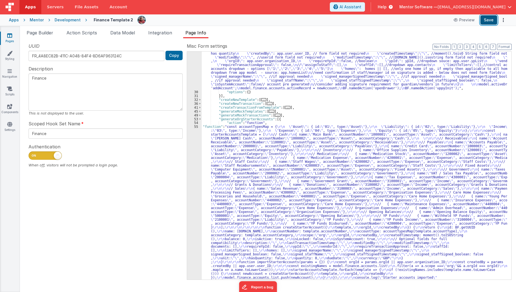
click at [491, 19] on button "Save" at bounding box center [488, 19] width 17 height 9
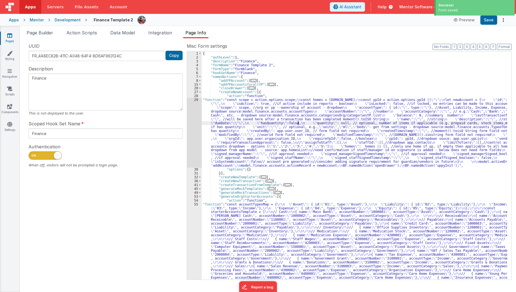
click at [297, 121] on div "{ "authLevel" : 1 , "description" : "Finance" , "formName" : "Finance Template …" at bounding box center [355, 249] width 306 height 394
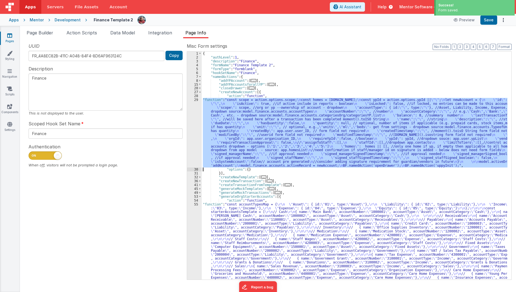
click at [191, 128] on div "29" at bounding box center [194, 133] width 15 height 70
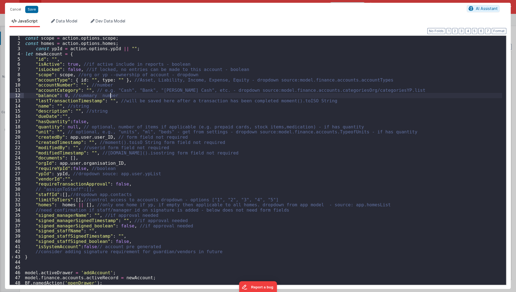
click at [124, 94] on div "const scope = action . options . scope ; const homes = action . options . homes…" at bounding box center [263, 165] width 478 height 260
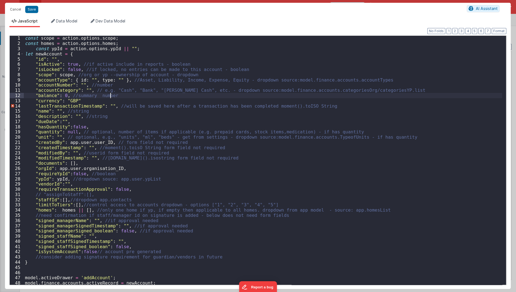
click at [124, 94] on div "const scope = action . options . scope ; const homes = action . options . homes…" at bounding box center [263, 165] width 478 height 260
click at [109, 102] on div "const scope = action . options . scope ; const homes = action . options . homes…" at bounding box center [263, 165] width 478 height 260
click at [35, 11] on button "Save" at bounding box center [31, 9] width 13 height 7
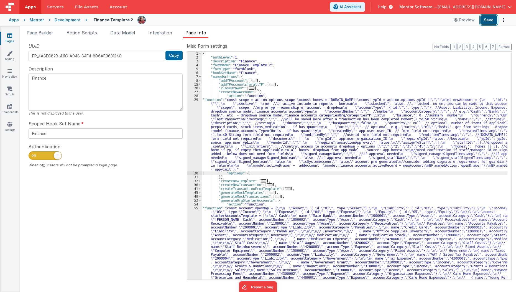
click at [486, 23] on button "Save" at bounding box center [488, 19] width 17 height 9
click at [126, 29] on li "Data Model" at bounding box center [122, 33] width 29 height 9
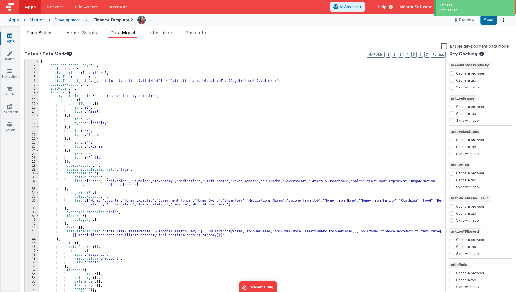
click at [46, 32] on span "Page Builder" at bounding box center [40, 33] width 27 height 6
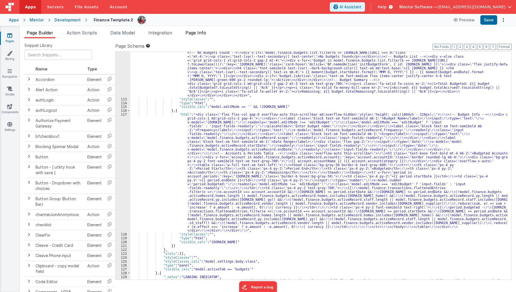
click at [203, 32] on span "Page Info" at bounding box center [195, 33] width 21 height 6
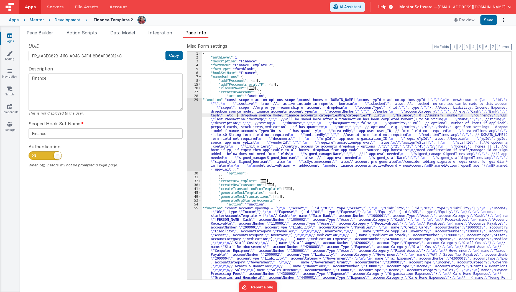
click at [237, 114] on div "{ "authLevel" : 1 , "description" : "Finance" , "formName" : "Finance Template …" at bounding box center [355, 249] width 306 height 394
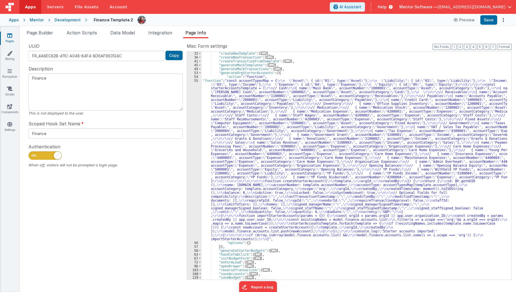
scroll to position [170, 0]
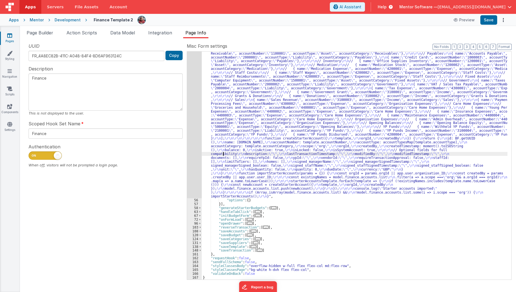
click at [222, 152] on div ""function" : "const accountTypesMap = { \r\n \" Asset \" : { id: \" 01 \" , typ…" at bounding box center [355, 233] width 306 height 394
click at [194, 168] on div "55" at bounding box center [194, 117] width 15 height 162
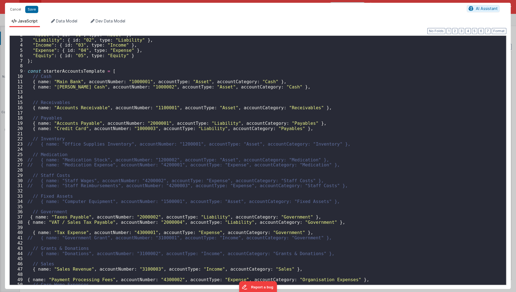
scroll to position [9, 0]
click at [309, 129] on div ""Asset" : { id : "01" , type : "Asset" } , "Liability" : { id : "02" , type : "…" at bounding box center [264, 162] width 476 height 260
click at [139, 129] on div ""Asset" : { id : "01" , type : "Asset" } , "Liability" : { id : "02" , type : "…" at bounding box center [264, 162] width 476 height 260
click at [145, 129] on div ""Asset" : { id : "01" , type : "Asset" } , "Liability" : { id : "02" , type : "…" at bounding box center [264, 162] width 476 height 260
click at [31, 6] on button "Save" at bounding box center [31, 9] width 13 height 7
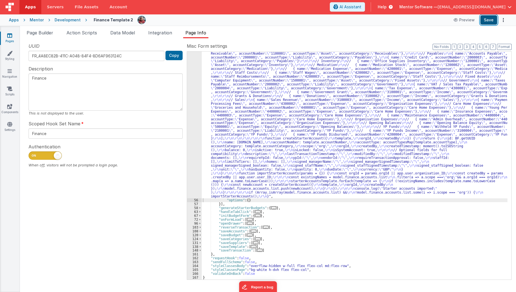
click at [491, 19] on button "Save" at bounding box center [488, 19] width 17 height 9
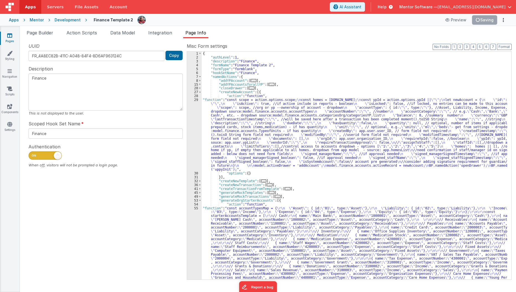
scroll to position [0, 0]
click at [199, 93] on span at bounding box center [199, 92] width 3 height 4
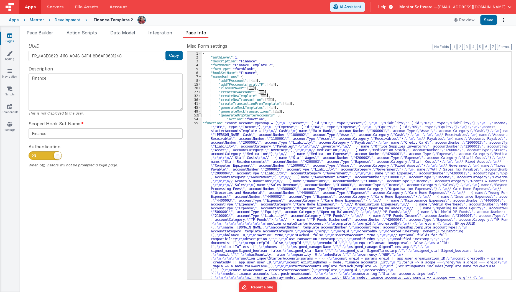
click at [199, 116] on span at bounding box center [199, 115] width 3 height 4
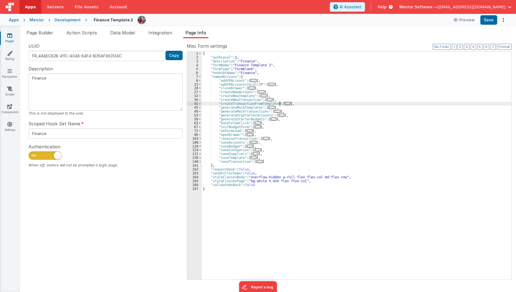
click at [285, 102] on span "..." at bounding box center [288, 103] width 6 height 3
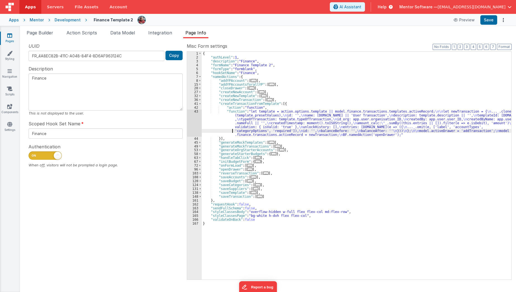
click at [225, 129] on div "{ "authLevel" : 1 , "description" : "Finance" , "formName" : "Finance Template …" at bounding box center [357, 169] width 310 height 235
click at [195, 126] on div "43" at bounding box center [194, 122] width 15 height 27
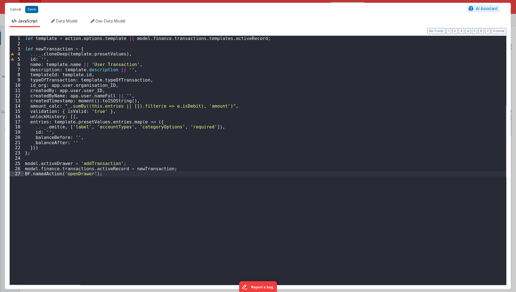
click at [14, 10] on button "Cancel" at bounding box center [15, 10] width 17 height 8
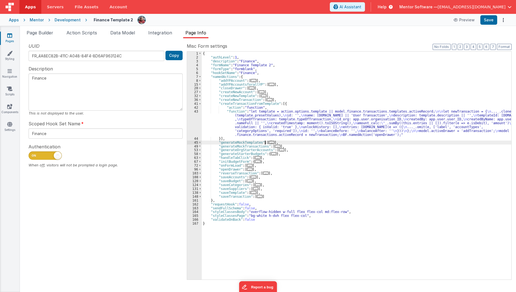
click at [269, 141] on span "..." at bounding box center [272, 142] width 6 height 3
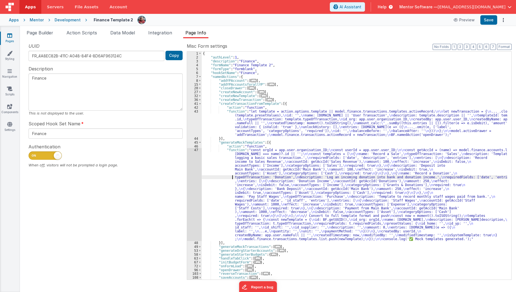
click at [214, 178] on div "{ "authLevel" : 1 , "description" : "Finance" , "formName" : "Finance Template …" at bounding box center [355, 169] width 306 height 235
click at [191, 186] on div "47" at bounding box center [194, 194] width 15 height 93
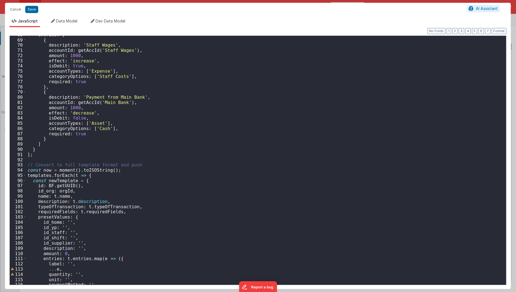
scroll to position [427, 0]
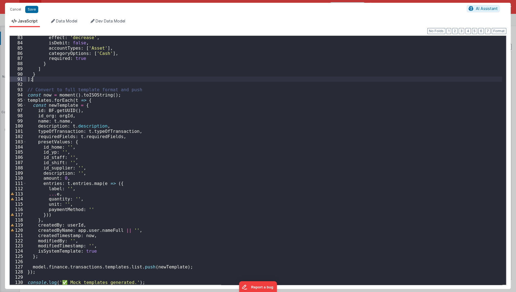
click at [183, 77] on div "effect : 'decrease' , isDebit : false , accountTypes : [ 'Asset' ] , categoryOp…" at bounding box center [264, 165] width 476 height 260
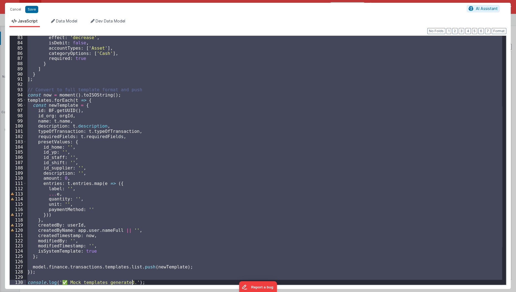
click at [93, 116] on div "effect : 'decrease' , isDebit : false , accountTypes : [ 'Asset' ] , categoryOp…" at bounding box center [264, 160] width 476 height 249
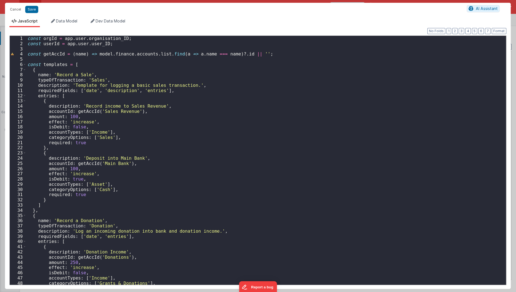
scroll to position [0, 0]
click at [278, 52] on div "const orgId = app . user . organisation_ID ; const userId = app . user . user_I…" at bounding box center [264, 166] width 476 height 260
click at [248, 76] on div "const orgId = app . user . organisation_ID ; const userId = app . user . user_I…" at bounding box center [264, 166] width 476 height 260
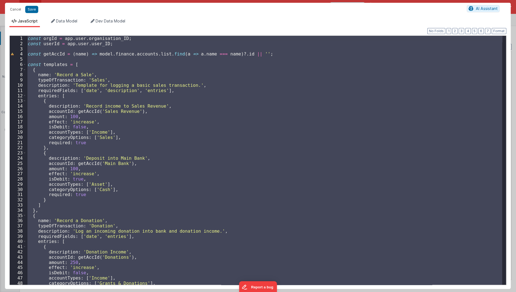
click at [152, 149] on div "const orgId = app . user . organisation_ID ; const userId = app . user . user_I…" at bounding box center [264, 160] width 476 height 249
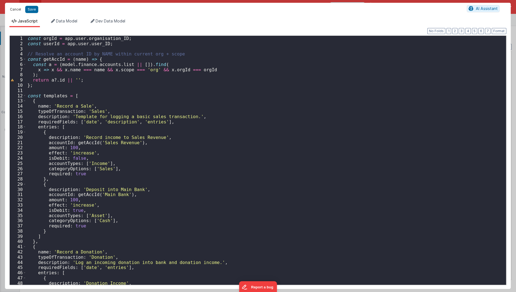
click at [10, 10] on button "Cancel" at bounding box center [15, 10] width 17 height 8
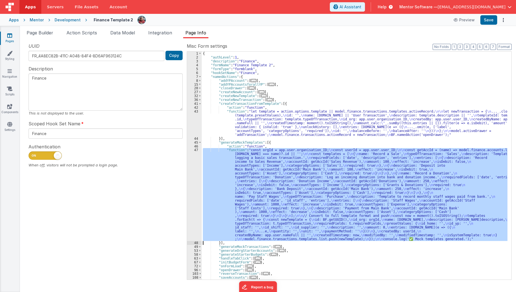
click at [242, 192] on div "{ "authLevel" : 1 , "description" : "Finance" , "formName" : "Finance Template …" at bounding box center [355, 166] width 306 height 228
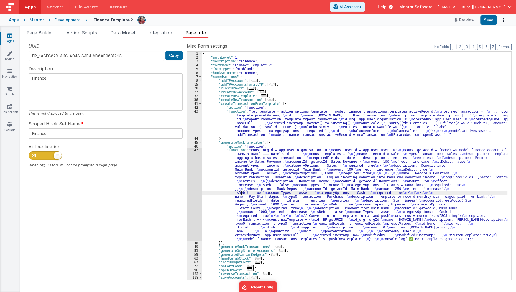
click at [193, 198] on div "47" at bounding box center [194, 194] width 15 height 93
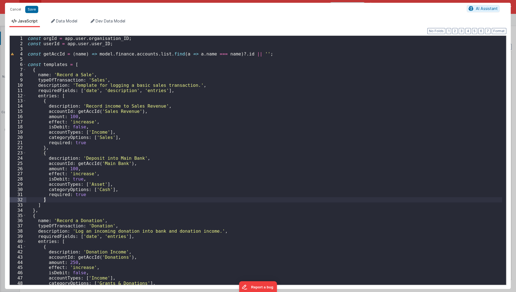
click at [193, 198] on div "const orgId = app . user . organisation_ID ; const userId = app . user . user_I…" at bounding box center [264, 166] width 476 height 260
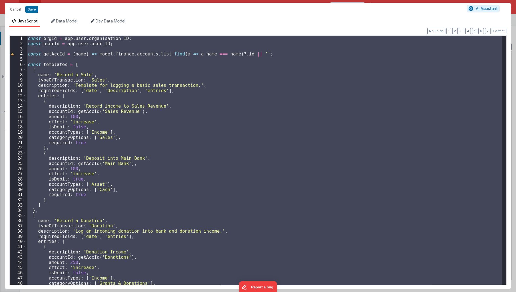
click at [130, 162] on div "const orgId = app . user . organisation_ID ; const userId = app . user . user_I…" at bounding box center [264, 160] width 476 height 249
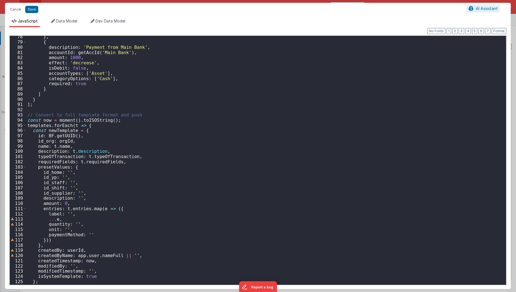
scroll to position [427, 0]
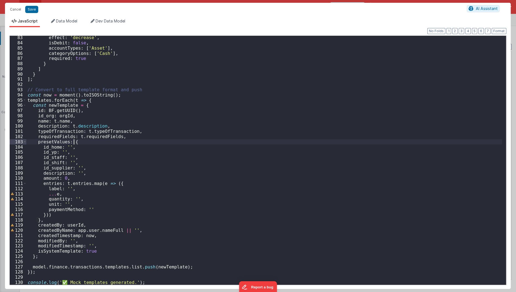
click at [163, 143] on div "effect : 'decrease' , isDebit : false , accountTypes : [ 'Asset' ] , categoryOp…" at bounding box center [264, 165] width 476 height 260
click at [173, 105] on div "effect : 'decrease' , isDebit : false , accountTypes : [ 'Asset' ] , categoryOp…" at bounding box center [264, 165] width 476 height 260
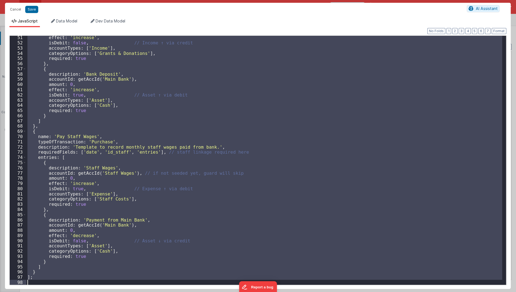
scroll to position [287, 0]
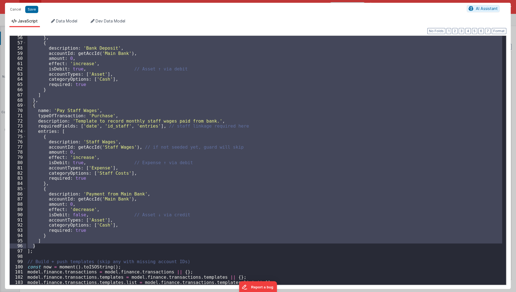
drag, startPoint x: 30, startPoint y: 168, endPoint x: 79, endPoint y: 244, distance: 89.7
click at [79, 244] on div "} , { description : 'Bank Deposit' , accountId : getAccId ( 'Main Bank' ) , amo…" at bounding box center [264, 165] width 476 height 260
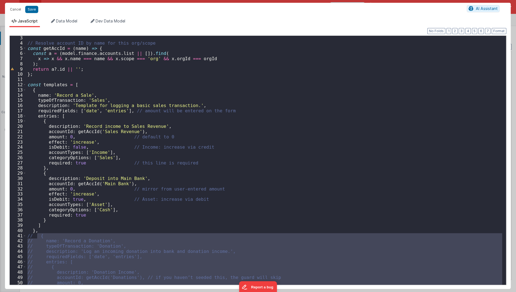
scroll to position [0, 0]
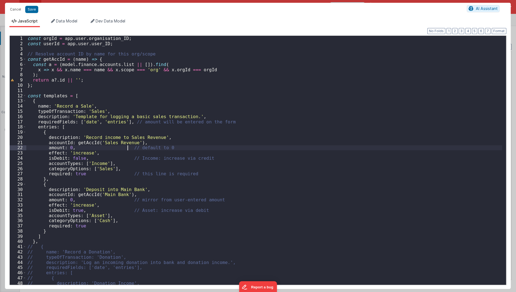
click at [126, 146] on div "const orgId = app . user . organisation_ID ; const userId = app . user . user_I…" at bounding box center [264, 166] width 476 height 260
click at [139, 128] on div "const orgId = app . user . organisation_ID ; const userId = app . user . user_I…" at bounding box center [264, 166] width 476 height 260
click at [67, 233] on div "const orgId = app . user . organisation_ID ; const userId = app . user . user_I…" at bounding box center [264, 166] width 476 height 260
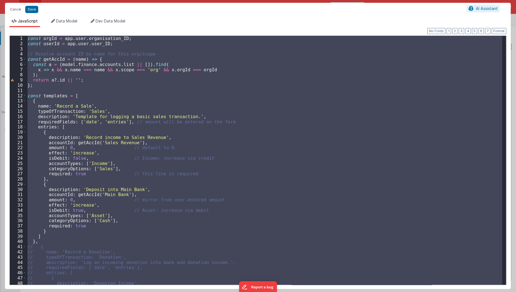
click at [139, 94] on div "const orgId = app . user . organisation_ID ; const userId = app . user . user_I…" at bounding box center [264, 160] width 476 height 249
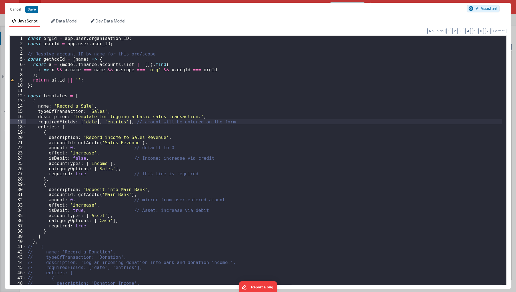
click at [99, 120] on div "const orgId = app . user . organisation_ID ; const userId = app . user . user_I…" at bounding box center [264, 166] width 476 height 260
click at [16, 9] on button "Cancel" at bounding box center [15, 10] width 17 height 8
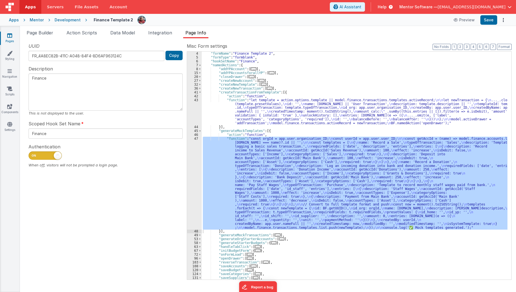
scroll to position [11, 0]
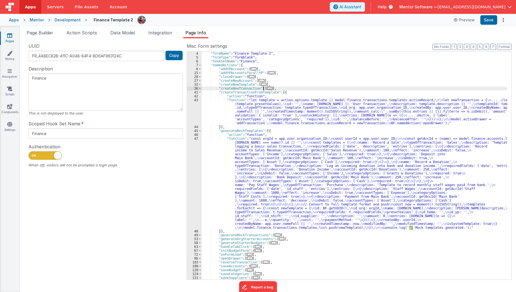
click at [267, 89] on span "..." at bounding box center [270, 88] width 6 height 3
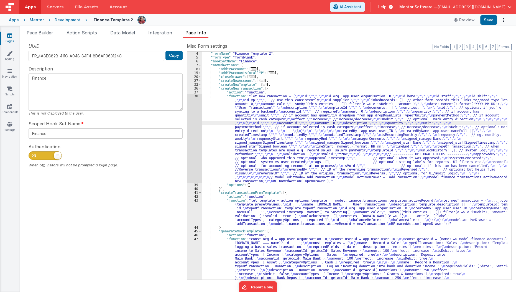
click at [247, 124] on div ""description" : "Finance" , "formName" : "Finance Template 2" , "formType" : "f…" at bounding box center [355, 210] width 306 height 324
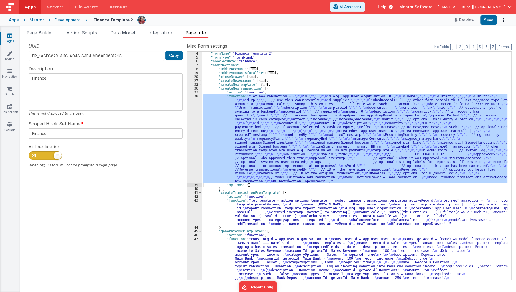
click at [192, 132] on div "38" at bounding box center [194, 138] width 15 height 89
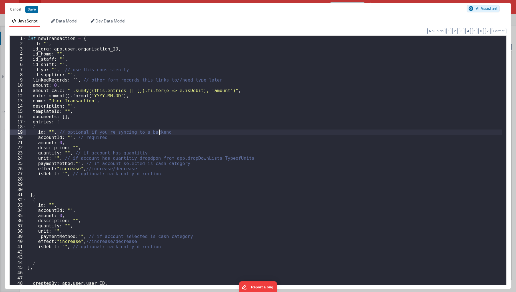
click at [192, 132] on div "let newTransaction = { id : "" , id_org : app . user . organisation_ID , id_hom…" at bounding box center [264, 166] width 476 height 260
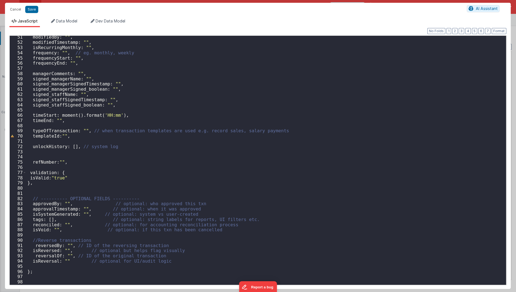
scroll to position [287, 0]
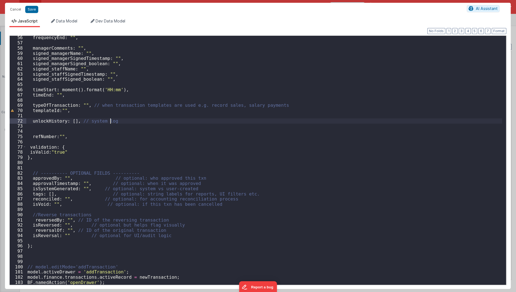
click at [195, 122] on div "frequencyEnd : "" , managerComments : "" , signed_managerName : "" , signed_man…" at bounding box center [264, 165] width 476 height 260
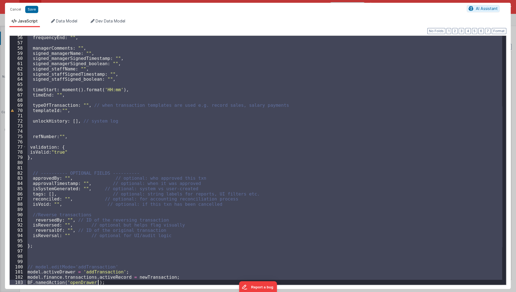
click at [109, 143] on div "frequencyEnd : "" , managerComments : "" , signed_managerName : "" , signed_man…" at bounding box center [264, 160] width 476 height 249
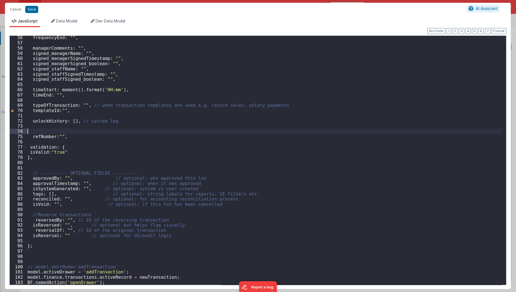
click at [96, 131] on div "frequencyEnd : "" , managerComments : "" , signed_managerName : "" , signed_man…" at bounding box center [264, 165] width 476 height 260
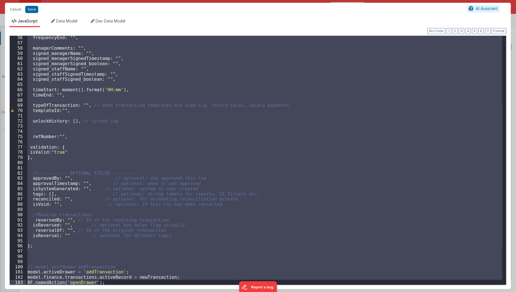
click at [141, 132] on div "frequencyEnd : "" , managerComments : "" , signed_managerName : "" , signed_man…" at bounding box center [264, 160] width 476 height 249
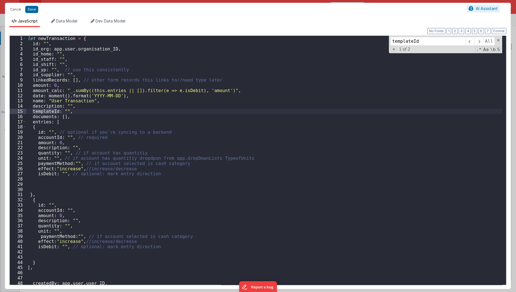
scroll to position [0, 0]
type input "templateId"
click at [101, 115] on div "let newTransaction = { id : "" , id_org : app . user . organisation_ID , id_hom…" at bounding box center [264, 166] width 476 height 260
click at [482, 42] on span at bounding box center [478, 41] width 9 height 9
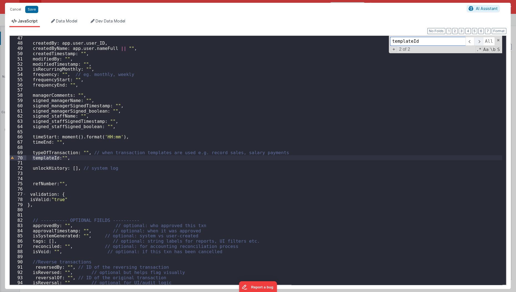
scroll to position [240, 0]
click at [482, 42] on span at bounding box center [478, 41] width 9 height 9
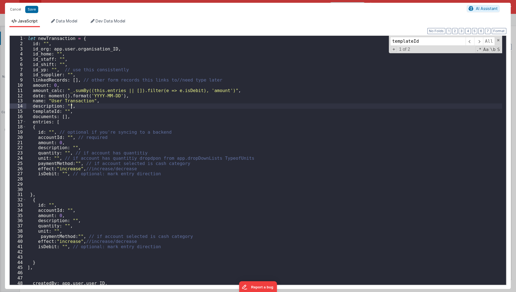
click at [96, 107] on div "let newTransaction = { id : "" , id_org : app . user . organisation_ID , id_hom…" at bounding box center [264, 166] width 476 height 260
click at [95, 109] on div "let newTransaction = { id : "" , id_org : app . user . organisation_ID , id_hom…" at bounding box center [264, 166] width 476 height 260
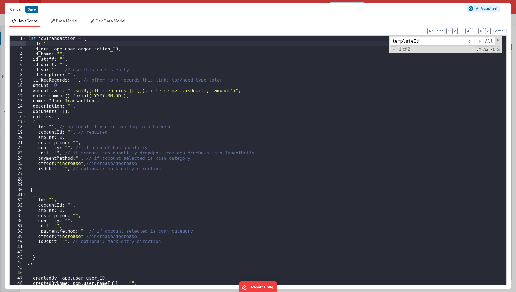
click at [44, 41] on div "let newTransaction = { id : "" , id_org : app . user . organisation_ID , id_hom…" at bounding box center [264, 166] width 476 height 260
click at [68, 91] on div "let newTransaction = { id : BF . getUUID ( ) , id_org : app . user . organisati…" at bounding box center [264, 166] width 476 height 260
click at [153, 143] on div "let newTransaction = { id : BF . getUUID ( ) , id_org : app . user . organisati…" at bounding box center [264, 166] width 476 height 260
click at [51, 127] on div "let newTransaction = { id : BF . getUUID ( ) , id_org : app . user . organisati…" at bounding box center [264, 166] width 476 height 260
click at [52, 202] on div "let newTransaction = { id : BF . getUUID ( ) , id_org : app . user . organisati…" at bounding box center [264, 166] width 476 height 260
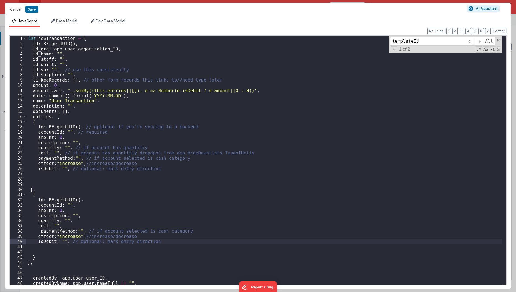
click at [65, 242] on div "let newTransaction = { id : BF . getUUID ( ) , id_org : app . user . organisati…" at bounding box center [264, 166] width 476 height 260
click at [63, 170] on div "let newTransaction = { id : BF . getUUID ( ) , id_org : app . user . organisati…" at bounding box center [264, 166] width 476 height 260
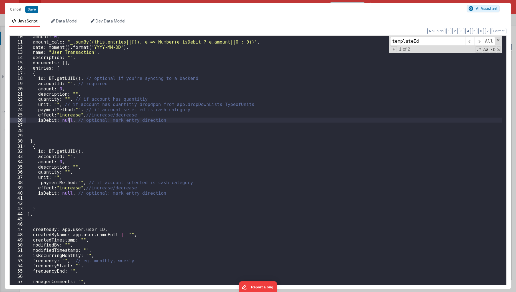
scroll to position [48, 0]
click at [141, 141] on div "amount : 0 , amount_calc : "_.sumBy((this.entries||[]), e => Number(e.isDebit ?…" at bounding box center [264, 164] width 476 height 260
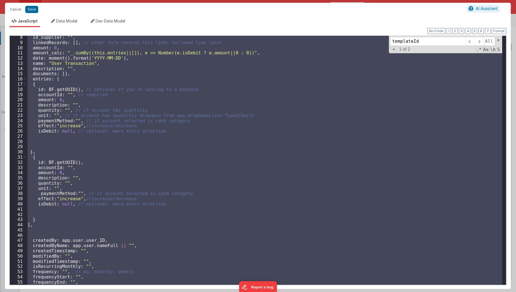
scroll to position [0, 0]
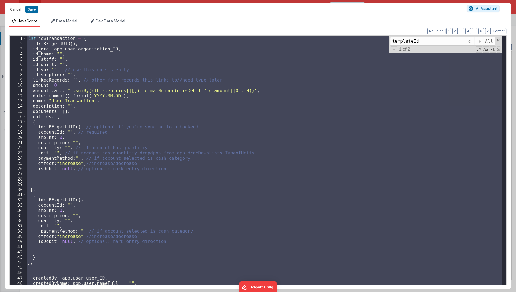
click at [121, 112] on div "let newTransaction = { id : BF . getUUID ( ) , id_org : app . user . organisati…" at bounding box center [264, 160] width 476 height 249
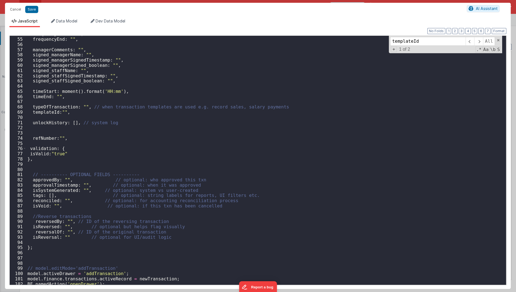
scroll to position [282, 0]
click at [125, 149] on div "frequencyEnd : "" , managerComments : "" , signed_managerName : "" , signed_man…" at bounding box center [264, 165] width 476 height 260
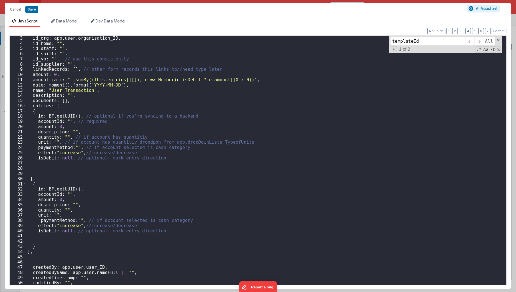
scroll to position [0, 0]
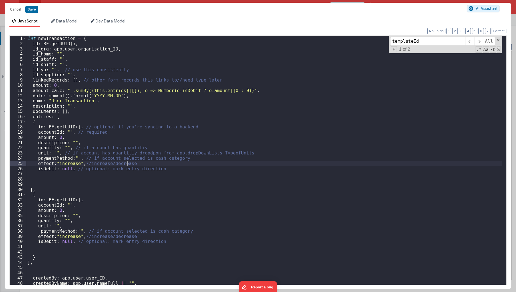
click at [163, 165] on div "let newTransaction = { id : BF . getUUID ( ) , id_org : app . user . organisati…" at bounding box center [264, 166] width 476 height 260
click at [165, 168] on div "let newTransaction = { id : BF . getUUID ( ) , id_org : app . user . organisati…" at bounding box center [264, 166] width 476 height 260
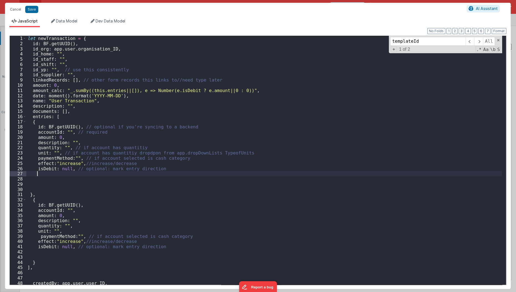
paste textarea
click at [82, 172] on div "let newTransaction = { id : BF . getUUID ( ) , id_org : app . user . organisati…" at bounding box center [264, 166] width 476 height 260
click at [132, 173] on div "let newTransaction = { id : BF . getUUID ( ) , id_org : app . user . organisati…" at bounding box center [264, 160] width 476 height 249
click at [83, 253] on div "let newTransaction = { id : BF . getUUID ( ) , id_org : app . user . organisati…" at bounding box center [264, 166] width 476 height 260
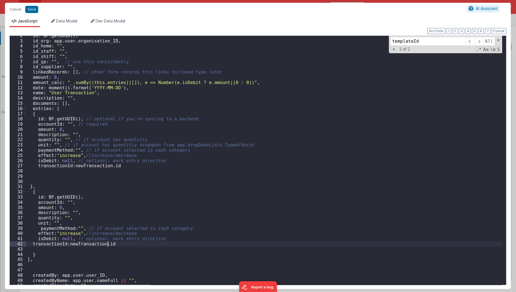
scroll to position [7, 0]
click at [203, 170] on div "id : BF . getUUID ( ) , id_org : app . user . organisation_ID , id_home : "" , …" at bounding box center [264, 164] width 476 height 260
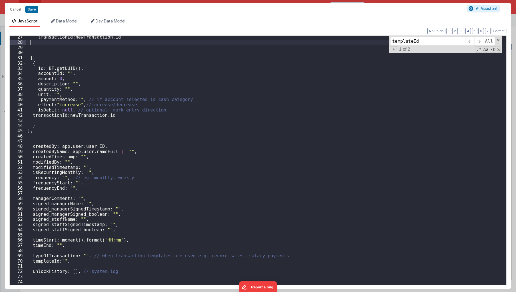
scroll to position [150, 0]
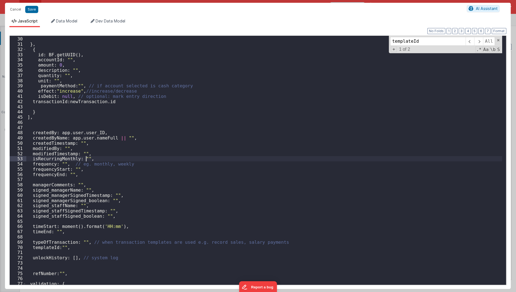
click at [86, 158] on div "} , { id : BF . getUUID ( ) , accountId : "" , amount : 0 , description : "" , …" at bounding box center [264, 161] width 476 height 260
click at [179, 139] on div "} , { id : BF . getUUID ( ) , accountId : "" , amount : 0 , description : "" , …" at bounding box center [264, 161] width 476 height 260
click at [30, 12] on button "Save" at bounding box center [31, 9] width 13 height 7
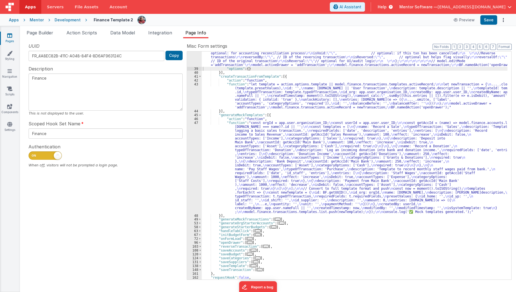
scroll to position [139, 0]
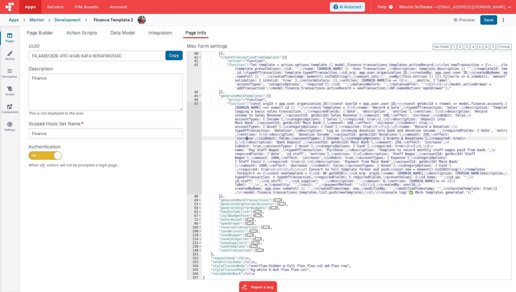
click at [247, 138] on div "}] , "createTransactionFromTemplate" : [{ "action" : "function" , "function" : …" at bounding box center [355, 169] width 306 height 235
click at [263, 227] on span "..." at bounding box center [266, 226] width 6 height 3
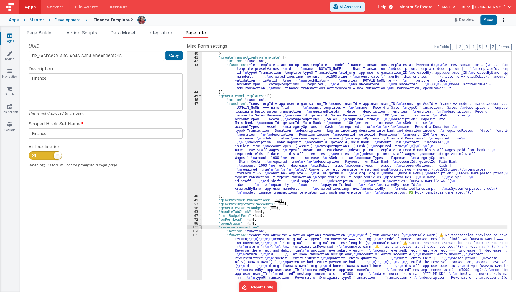
click at [199, 227] on span at bounding box center [200, 227] width 3 height 4
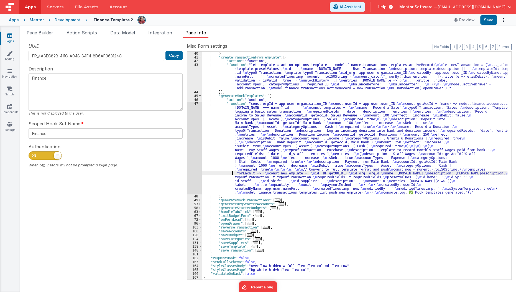
click at [224, 174] on div "}] , "createTransactionFromTemplate" : [{ "action" : "function" , "function" : …" at bounding box center [355, 169] width 306 height 235
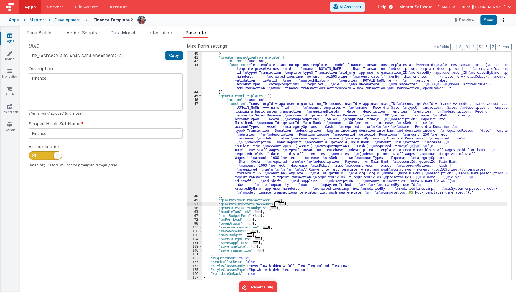
click at [279, 203] on span "..." at bounding box center [282, 203] width 6 height 3
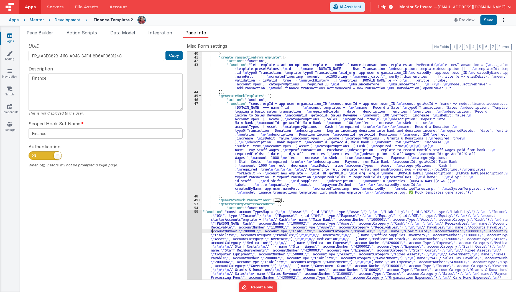
click at [212, 229] on div "}] , "createTransactionFromTemplate" : [{ "action" : "function" , "function" : …" at bounding box center [355, 249] width 306 height 394
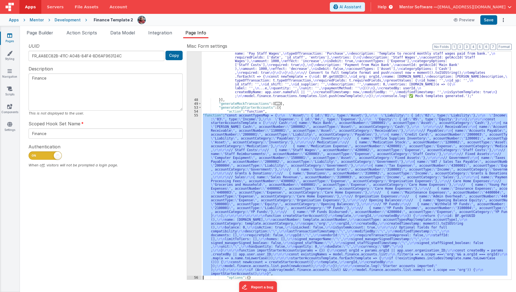
click at [196, 235] on div "55" at bounding box center [194, 194] width 15 height 162
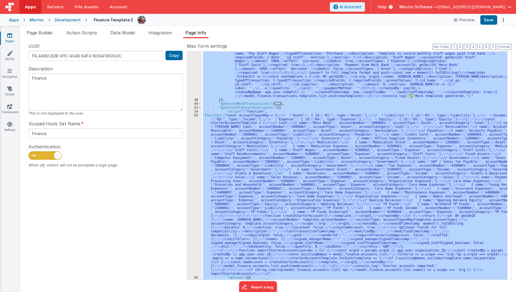
click at [196, 235] on div "55" at bounding box center [194, 194] width 15 height 162
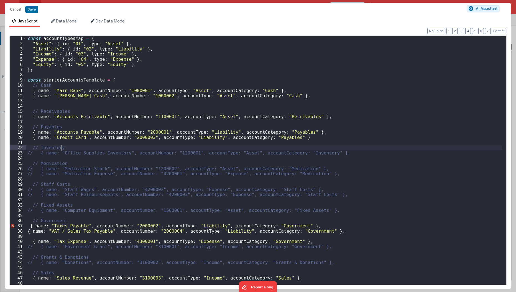
click at [225, 145] on div "const accountTypesMap = { "Asset" : { id : "01" , type : "Asset" } , "Liability…" at bounding box center [264, 166] width 476 height 260
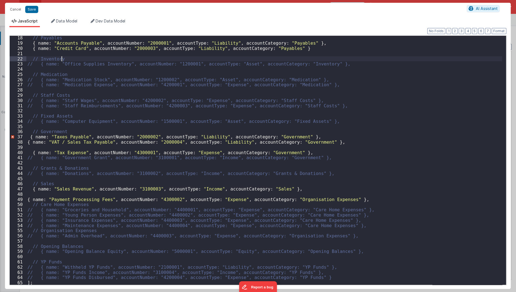
scroll to position [89, 0]
click at [299, 51] on div "// Payables { name : "Accounts Payable" , accountNumber : "2000001" , accountTy…" at bounding box center [264, 165] width 476 height 260
click at [300, 50] on div "// Payables { name : "Accounts Payable" , accountNumber : "2000001" , accountTy…" at bounding box center [264, 165] width 476 height 260
click at [35, 10] on button "Save" at bounding box center [31, 9] width 13 height 7
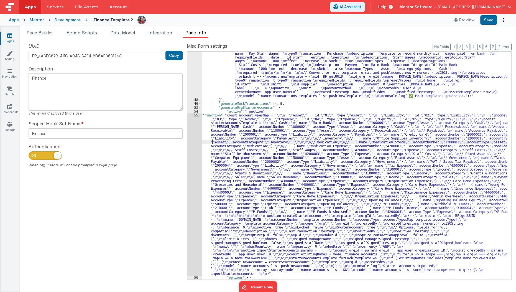
click at [212, 142] on div ""function" : "const orgId = app.user.organisation_ID; \n const userId = app.use…" at bounding box center [355, 167] width 306 height 324
click at [191, 154] on div "55" at bounding box center [194, 194] width 15 height 162
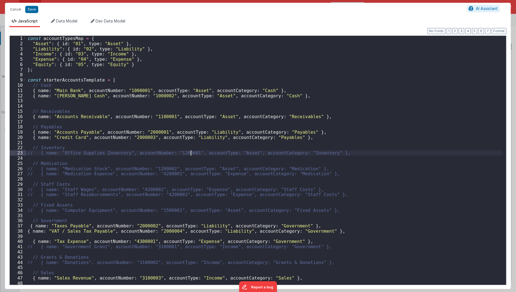
click at [191, 154] on div "const accountTypesMap = { "Asset" : { id : "01" , type : "Asset" } , "Liability…" at bounding box center [264, 166] width 476 height 260
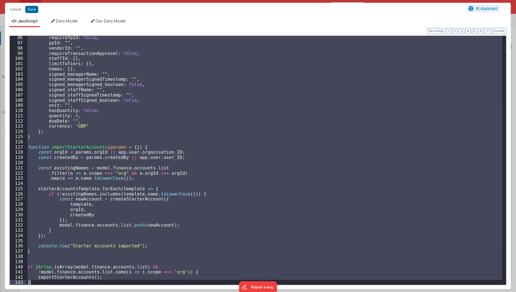
scroll to position [495, 0]
click at [137, 171] on div "requireYpId : false , ypId : "" , vendorId : "" , requireTransactionApproval : …" at bounding box center [264, 160] width 476 height 249
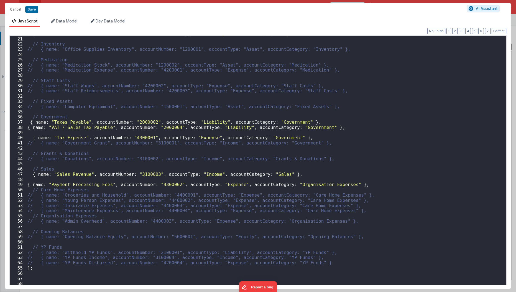
scroll to position [104, 0]
click at [82, 260] on div "{ name : "Credit Card" , accountNumber : "2000003" , accountType : "Liability" …" at bounding box center [264, 160] width 476 height 260
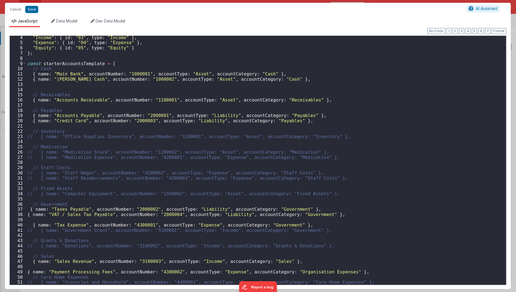
scroll to position [16, 0]
click at [28, 134] on div ""Income" : { id : "03" , type : "Income" } , "Expense" : { id : "04" , type : "…" at bounding box center [264, 166] width 476 height 260
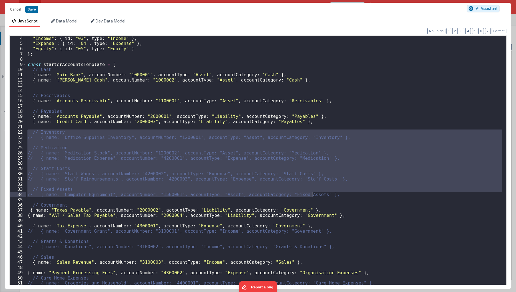
drag, startPoint x: 28, startPoint y: 134, endPoint x: 355, endPoint y: 193, distance: 332.4
click at [355, 193] on div ""Income" : { id : "03" , type : "Income" } , "Expense" : { id : "04" , type : "…" at bounding box center [264, 166] width 476 height 260
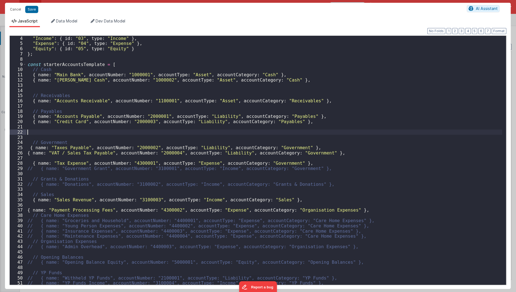
click at [27, 168] on div ""Income" : { id : "03" , type : "Income" } , "Expense" : { id : "04" , type : "…" at bounding box center [264, 166] width 476 height 260
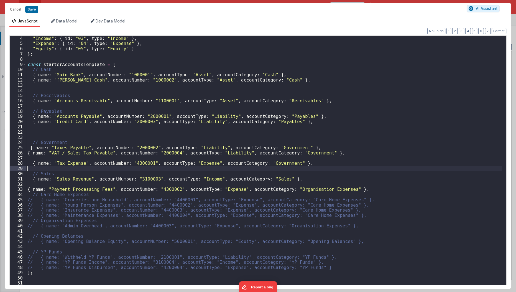
click at [28, 196] on div ""Income" : { id : "03" , type : "Income" } , "Expense" : { id : "04" , type : "…" at bounding box center [264, 166] width 476 height 260
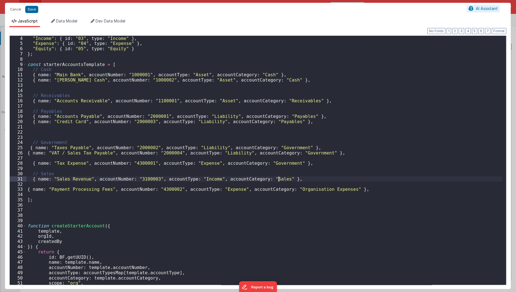
click at [287, 181] on div ""Income" : { id : "03" , type : "Income" } , "Expense" : { id : "04" , type : "…" at bounding box center [264, 166] width 476 height 260
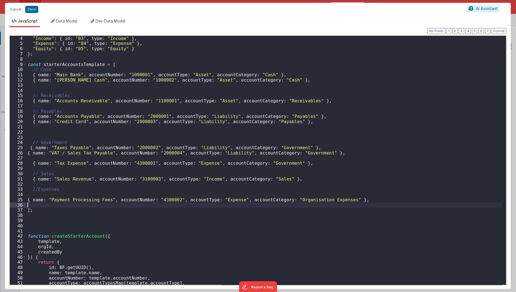
click at [371, 204] on div ""Income" : { id : "03" , type : "Income" } , "Expense" : { id : "04" , type : "…" at bounding box center [264, 166] width 476 height 260
click at [372, 202] on div ""Income" : { id : "03" , type : "Income" } , "Expense" : { id : "04" , type : "…" at bounding box center [264, 166] width 476 height 260
click at [375, 200] on div ""Income" : { id : "03" , type : "Income" } , "Expense" : { id : "04" , type : "…" at bounding box center [264, 166] width 476 height 260
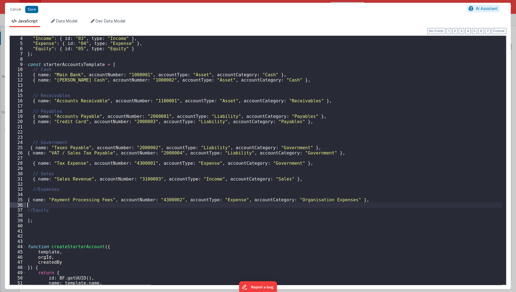
click at [357, 202] on div ""Income" : { id : "03" , type : "Income" } , "Expense" : { id : "04" , type : "…" at bounding box center [264, 166] width 476 height 260
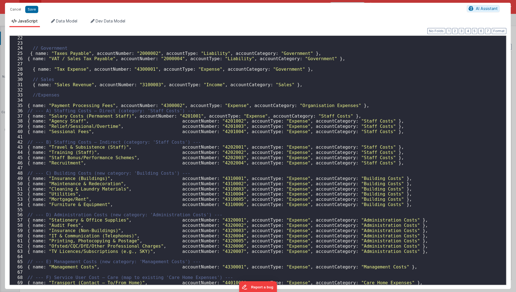
scroll to position [74, 0]
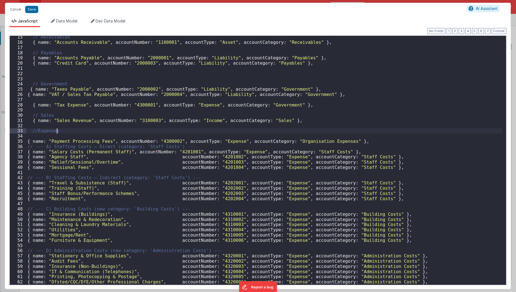
click at [276, 130] on div "// Receivables { name : "Accounts Receivable" , accountNumber : "1100001" , acc…" at bounding box center [264, 164] width 476 height 260
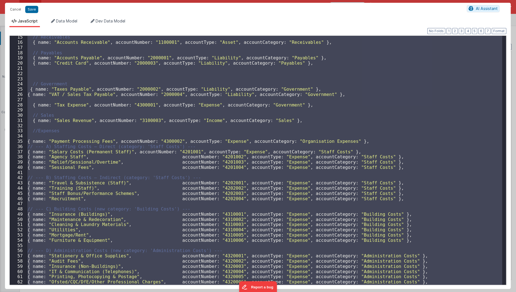
click at [138, 188] on div "// Receivables { name : "Accounts Receivable" , accountNumber : "1100001" , acc…" at bounding box center [264, 160] width 476 height 249
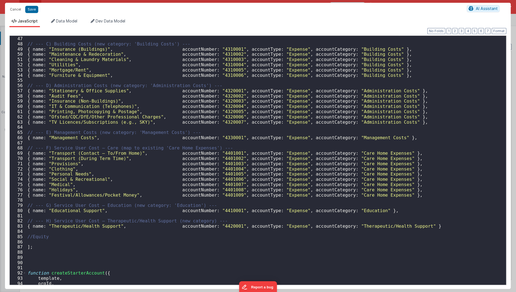
scroll to position [239, 0]
click at [113, 241] on div "{ name : "Recruitment" , accountNumber : "4202004" , accountType : "Expense" , …" at bounding box center [264, 161] width 476 height 260
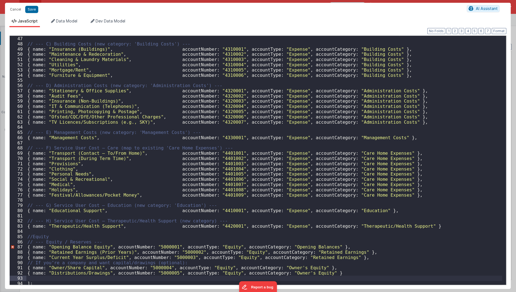
scroll to position [277, 0]
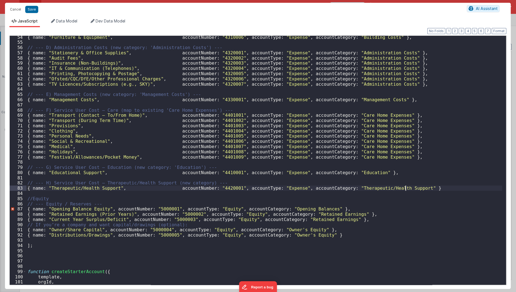
click at [421, 190] on div "{ name : "Furniture & Equipment" , accountNumber : "4310006" , accountType : "E…" at bounding box center [264, 165] width 476 height 260
click at [114, 202] on div "{ name : "Furniture & Equipment" , accountNumber : "4310006" , accountType : "E…" at bounding box center [264, 165] width 476 height 260
click at [23, 226] on div "90" at bounding box center [18, 224] width 17 height 5
click at [25, 228] on div "91" at bounding box center [18, 229] width 17 height 5
click at [42, 225] on div "{ name : "Furniture & Equipment" , accountNumber : "4310006" , accountType : "E…" at bounding box center [264, 165] width 476 height 260
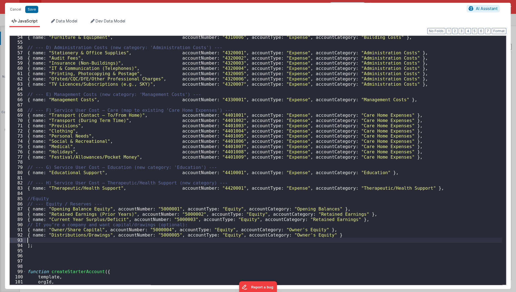
click at [42, 238] on div "{ name : "Furniture & Equipment" , accountNumber : "4310006" , accountType : "E…" at bounding box center [264, 165] width 476 height 260
click at [27, 225] on div "{ name : "Furniture & Equipment" , accountNumber : "4310006" , accountType : "E…" at bounding box center [264, 165] width 476 height 260
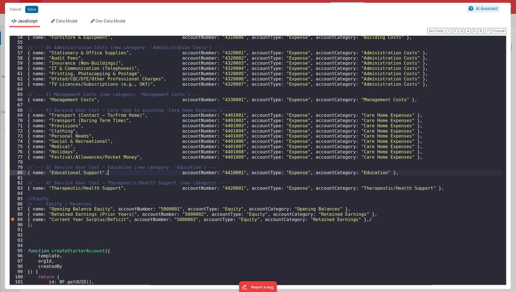
click at [109, 170] on div "{ name : "Furniture & Equipment" , accountNumber : "4310006" , accountType : "E…" at bounding box center [264, 165] width 476 height 260
click at [351, 220] on div "{ name : "Furniture & Equipment" , accountNumber : "4310006" , accountType : "E…" at bounding box center [264, 165] width 476 height 260
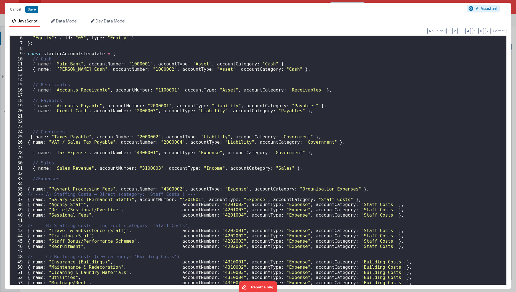
scroll to position [37, 0]
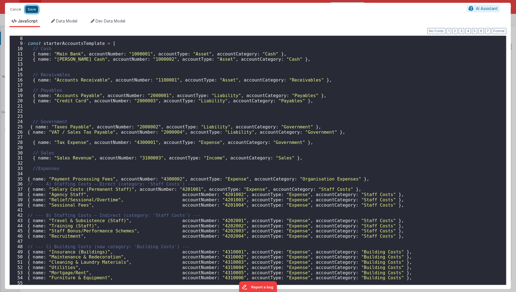
click at [30, 8] on button "Save" at bounding box center [31, 9] width 13 height 7
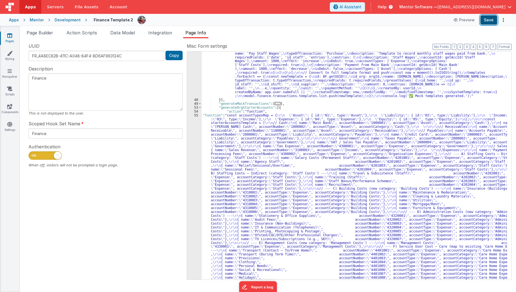
click at [488, 19] on button "Save" at bounding box center [488, 19] width 17 height 9
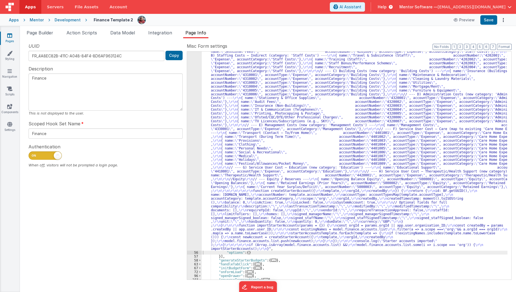
scroll to position [353, 0]
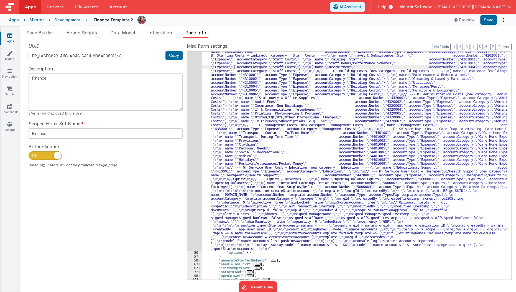
click at [234, 68] on div ""function" : "const accountTypesMap = { \r\n \" Asset \" : { id: \" 01 \" , typ…" at bounding box center [355, 239] width 306 height 486
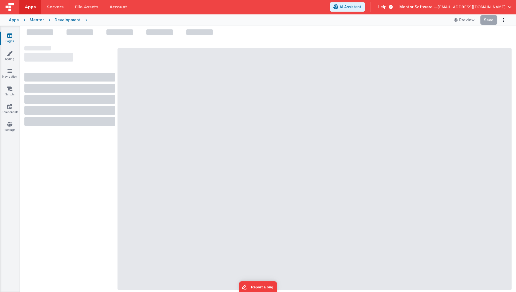
click at [11, 38] on icon at bounding box center [9, 36] width 5 height 6
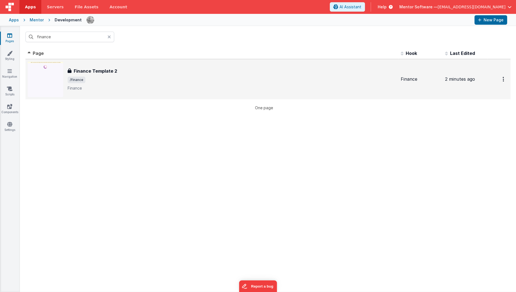
click at [117, 73] on div "Finance Template 2" at bounding box center [232, 71] width 328 height 7
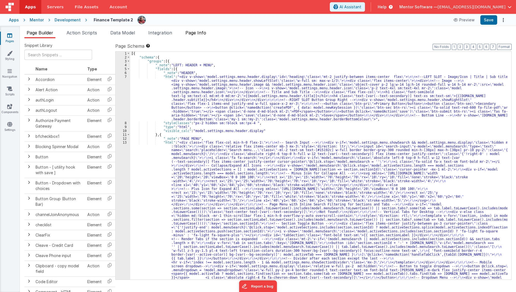
click at [206, 31] on span "Page Info" at bounding box center [195, 33] width 21 height 6
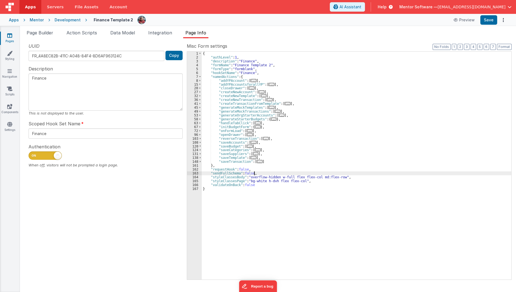
click at [273, 172] on div "{ "authLevel" : 1 , "description" : "Finance" , "formName" : "Finance Template …" at bounding box center [357, 169] width 310 height 235
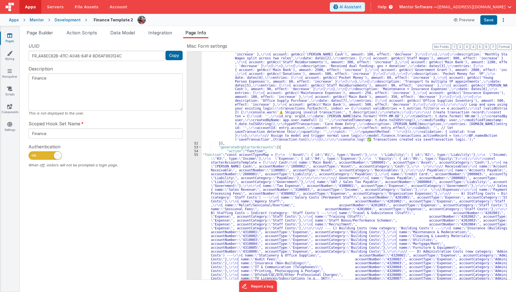
scroll to position [713, 0]
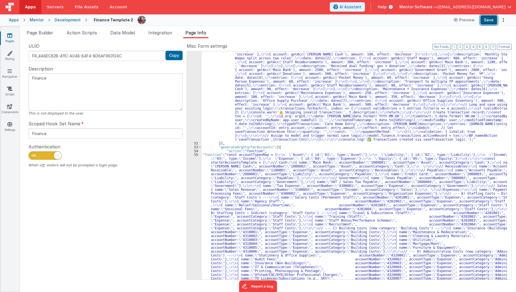
click at [486, 22] on button "Save" at bounding box center [488, 19] width 17 height 9
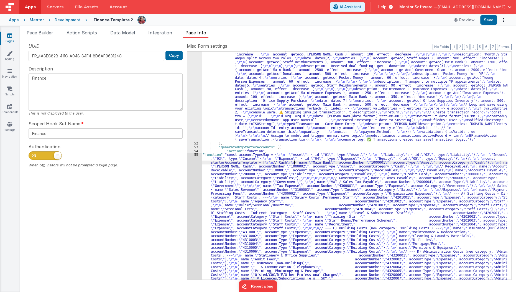
click at [55, 33] on li "Page Builder" at bounding box center [39, 33] width 31 height 9
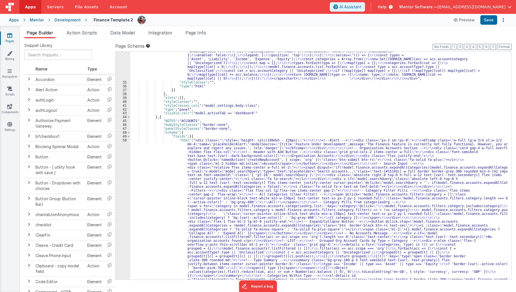
scroll to position [851, 0]
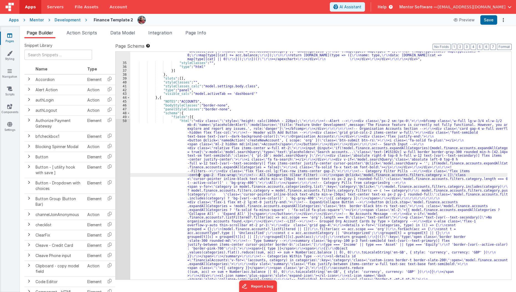
click at [199, 176] on div ""html" : "<div class= \"\" style= \" height: calc(100dvh - 228px); \" > \r\n\r\…" at bounding box center [318, 113] width 377 height 807
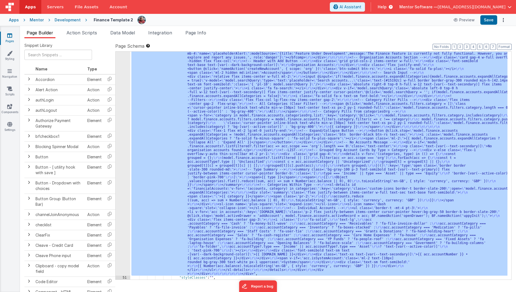
click at [115, 181] on div "50" at bounding box center [122, 162] width 15 height 228
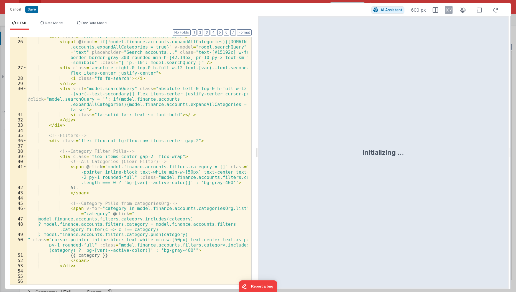
scroll to position [149, 0]
click at [196, 214] on div "< div class = "relative flex items-center w-full mt-2" > < input @ input = "if(…" at bounding box center [137, 163] width 221 height 258
click at [200, 205] on div "< div class = "relative flex items-center w-full mt-2" > < input @ input = "if(…" at bounding box center [137, 163] width 221 height 258
drag, startPoint x: 64, startPoint y: 207, endPoint x: 79, endPoint y: 213, distance: 15.3
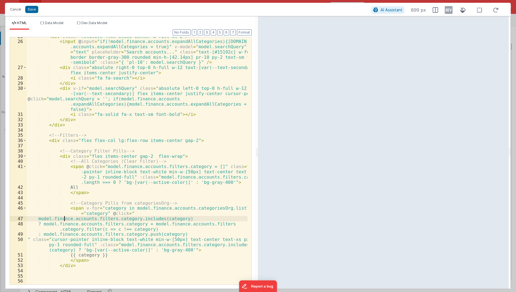
drag, startPoint x: 79, startPoint y: 213, endPoint x: 63, endPoint y: 220, distance: 16.9
click at [63, 220] on div "< div class = "relative flex items-center w-full mt-2" > < input @ input = "if(…" at bounding box center [137, 163] width 221 height 258
drag, startPoint x: 80, startPoint y: 209, endPoint x: 205, endPoint y: 210, distance: 124.6
drag, startPoint x: 205, startPoint y: 210, endPoint x: 103, endPoint y: 207, distance: 101.7
click at [103, 207] on div "< div class = "relative flex items-center w-full mt-2" > < input @ input = "if(…" at bounding box center [137, 163] width 221 height 258
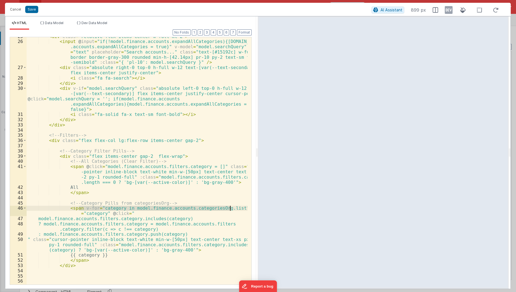
drag, startPoint x: 79, startPoint y: 207, endPoint x: 231, endPoint y: 209, distance: 151.2
click at [231, 209] on div "< div class = "relative flex items-center w-full mt-2" > < input @ input = "if(…" at bounding box center [137, 163] width 221 height 258
click at [85, 209] on div "< div class = "relative flex items-center w-full mt-2" > < input @ input = "if(…" at bounding box center [137, 160] width 221 height 247
click at [82, 208] on div "< div class = "relative flex items-center w-full mt-2" > < input @ input = "if(…" at bounding box center [137, 163] width 221 height 258
paste textarea
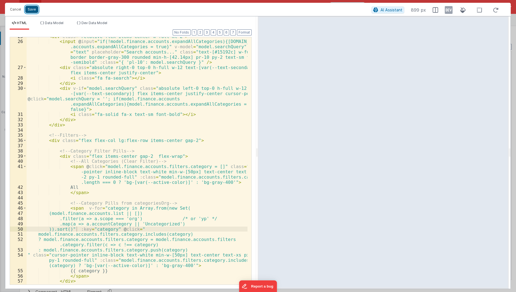
click at [32, 8] on button "Save" at bounding box center [31, 9] width 13 height 7
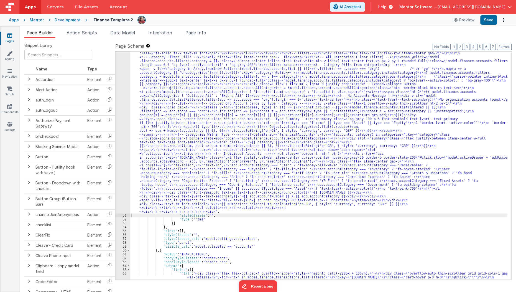
scroll to position [962, 0]
click at [489, 19] on button "Save" at bounding box center [488, 19] width 17 height 9
click at [196, 32] on span "Page Info" at bounding box center [195, 33] width 21 height 6
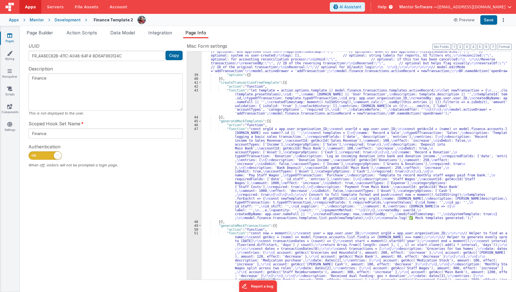
scroll to position [497, 0]
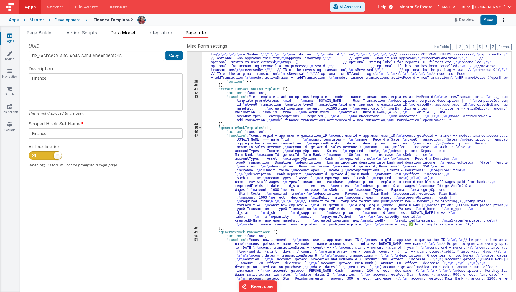
click at [119, 35] on li "Data Model" at bounding box center [122, 33] width 29 height 9
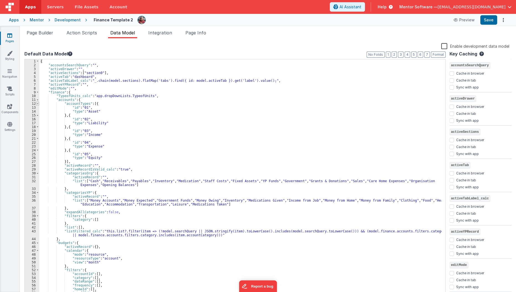
click at [37, 102] on span at bounding box center [37, 104] width 3 height 4
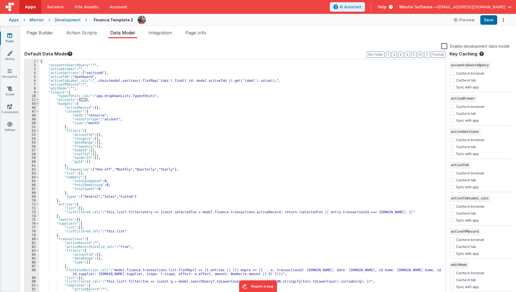
click at [37, 105] on span at bounding box center [37, 104] width 3 height 4
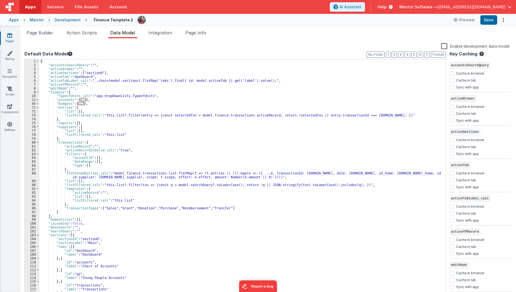
click at [36, 112] on div "72" at bounding box center [32, 111] width 15 height 4
click at [72, 115] on div "{ "accountsSearchQuery" : "" , "activeDrawer" : "" , "activeSections" : [ "sect…" at bounding box center [240, 181] width 402 height 245
click at [101, 86] on div "{ "accountsSearchQuery" : "" , "activeDrawer" : "" , "activeSections" : [ "sect…" at bounding box center [240, 181] width 402 height 245
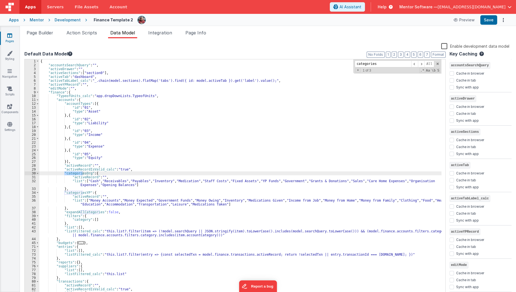
type input "categories"
click at [59, 177] on div "{ "accountsSearchQuery" : "" , "activeDrawer" : "" , "activeSections" : [ "sect…" at bounding box center [240, 181] width 402 height 245
click at [92, 174] on div "{ "accountsSearchQuery" : "" , "activeDrawer" : "" , "activeSections" : [ "sect…" at bounding box center [240, 181] width 402 height 245
click at [72, 189] on div "{ "accountsSearchQuery" : "" , "activeDrawer" : "" , "activeSections" : [ "sect…" at bounding box center [240, 181] width 402 height 245
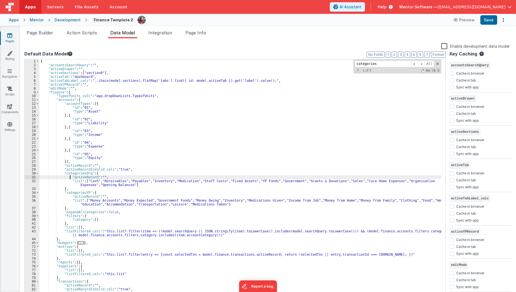
click at [69, 175] on div "{ "accountsSearchQuery" : "" , "activeDrawer" : "" , "activeSections" : [ "sect…" at bounding box center [240, 181] width 402 height 245
click at [74, 173] on div "{ "accountsSearchQuery" : "" , "activeDrawer" : "" , "activeSections" : [ "sect…" at bounding box center [240, 181] width 402 height 245
click at [73, 190] on div "{ "accountsSearchQuery" : "" , "activeDrawer" : "" , "activeSections" : [ "sect…" at bounding box center [240, 181] width 402 height 245
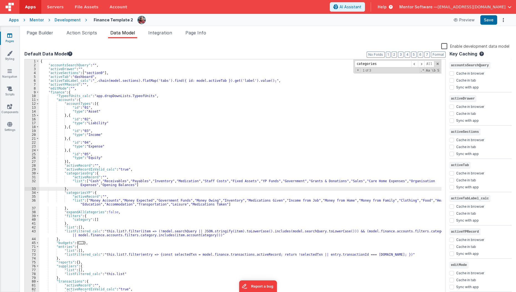
click at [73, 190] on div "{ "accountsSearchQuery" : "" , "activeDrawer" : "" , "activeSections" : [ "sect…" at bounding box center [240, 181] width 402 height 245
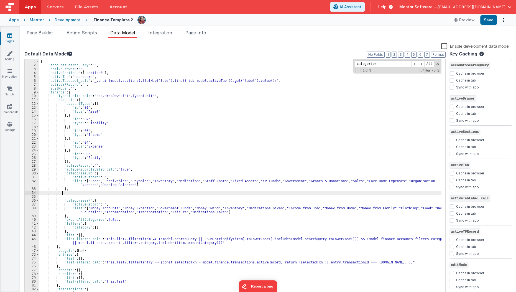
paste textarea
click at [102, 193] on div "{ "accountsSearchQuery" : "" , "activeDrawer" : "" , "activeSections" : [ "sect…" at bounding box center [240, 181] width 402 height 245
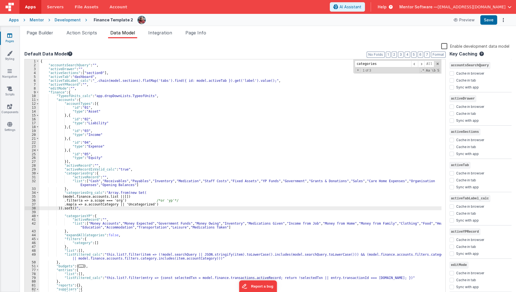
click at [162, 196] on div "{ "accountsSearchQuery" : "" , "activeDrawer" : "" , "activeSections" : [ "sect…" at bounding box center [240, 181] width 402 height 245
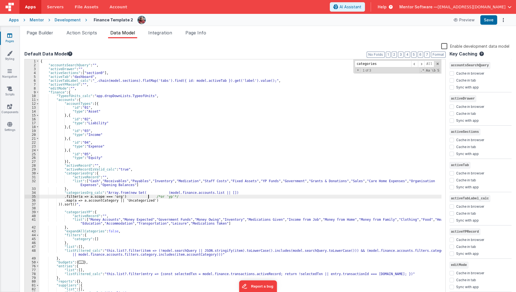
click at [148, 196] on div "{ "accountsSearchQuery" : "" , "activeDrawer" : "" , "activeSections" : [ "sect…" at bounding box center [240, 181] width 402 height 245
click at [229, 193] on div "{ "accountsSearchQuery" : "" , "activeDrawer" : "" , "activeSections" : [ "sect…" at bounding box center [240, 181] width 402 height 245
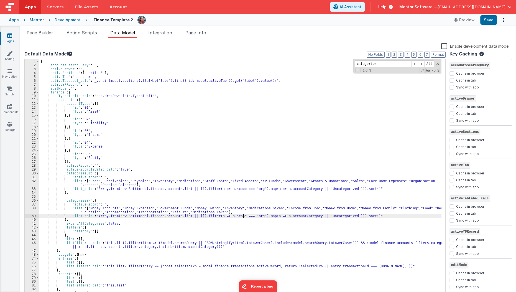
click at [243, 215] on div "{ "accountsSearchQuery" : "" , "activeDrawer" : "" , "activeSections" : [ "sect…" at bounding box center [240, 181] width 402 height 245
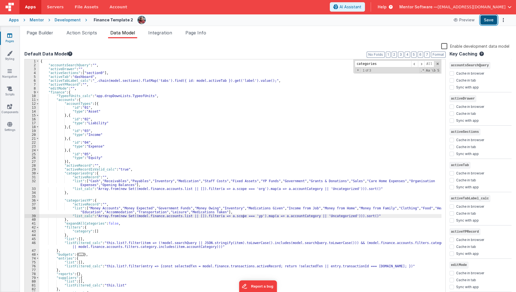
click at [486, 20] on button "Save" at bounding box center [488, 19] width 17 height 9
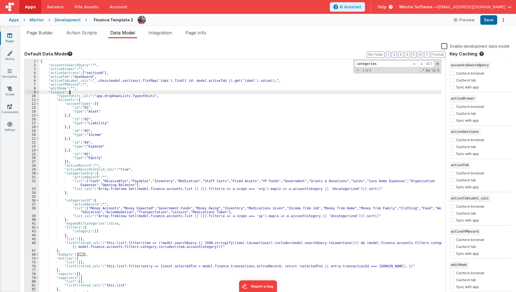
click at [136, 92] on div "{ "accountsSearchQuery" : "" , "activeDrawer" : "" , "activeSections" : [ "sect…" at bounding box center [240, 181] width 402 height 245
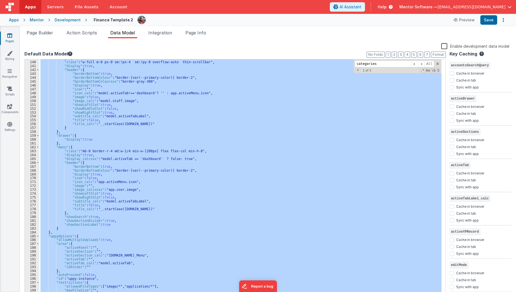
scroll to position [485, 0]
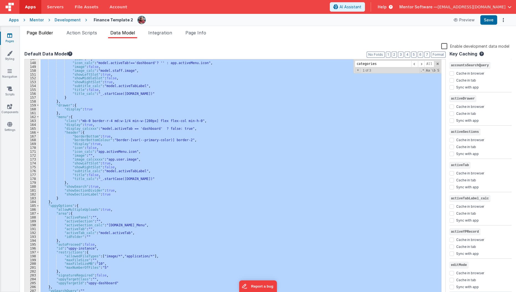
click at [46, 34] on span "Page Builder" at bounding box center [40, 33] width 27 height 6
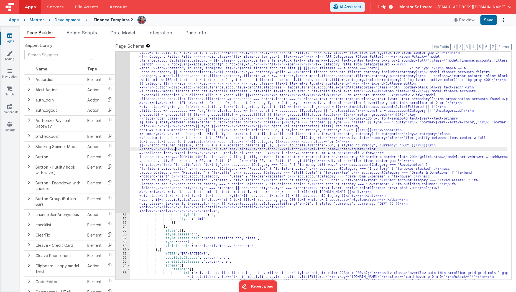
click at [174, 148] on div ""html" : "<div class= \"\" style= \" height: calc(100dvh - 228px); \" > \r\n\r\…" at bounding box center [318, 259] width 377 height 502
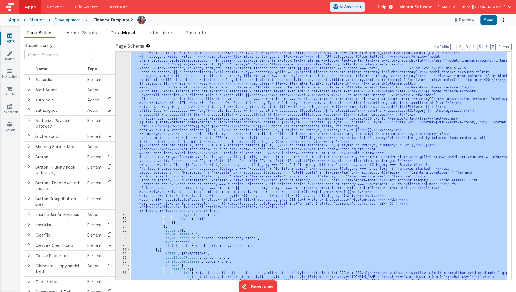
click at [117, 37] on li "Data Model" at bounding box center [122, 33] width 29 height 9
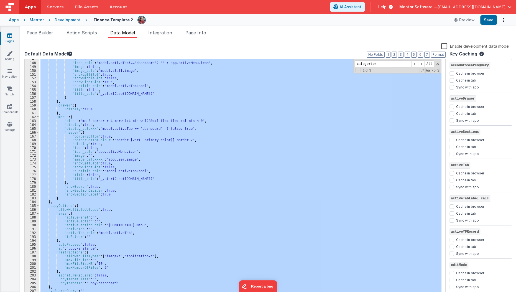
click at [152, 127] on div ""icon" : "" , "icon_calc" : "model.activeTab!=='dashboard'? '' : app.activeMenu…" at bounding box center [240, 177] width 402 height 237
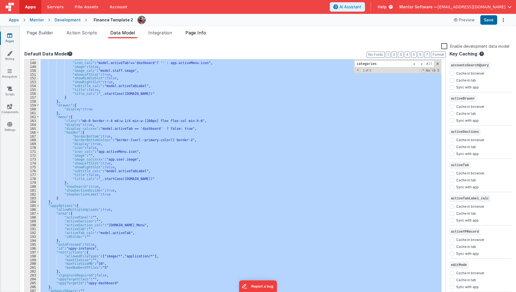
click at [204, 31] on span "Page Info" at bounding box center [195, 33] width 21 height 6
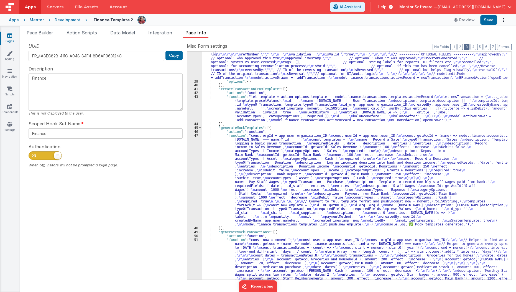
click at [469, 47] on button "3" at bounding box center [467, 47] width 6 height 6
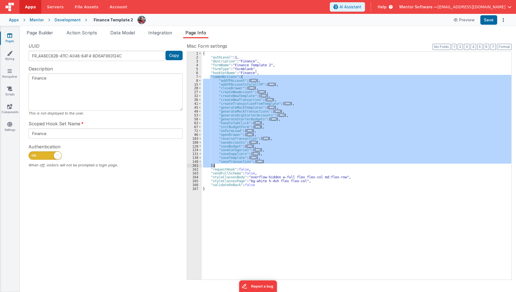
drag, startPoint x: 211, startPoint y: 76, endPoint x: 220, endPoint y: 165, distance: 88.5
click at [220, 165] on div "{ "authLevel" : 1 , "description" : "Finance" , "formName" : "Finance Template …" at bounding box center [357, 169] width 310 height 235
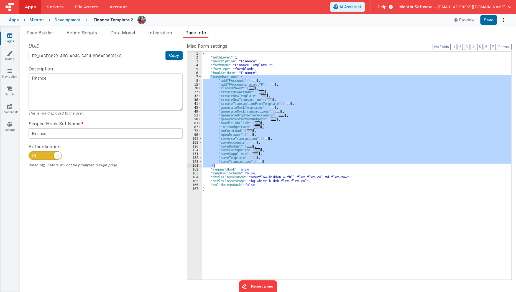
click at [277, 95] on div "{ "authLevel" : 1 , "description" : "Finance" , "formName" : "Finance Template …" at bounding box center [356, 166] width 309 height 228
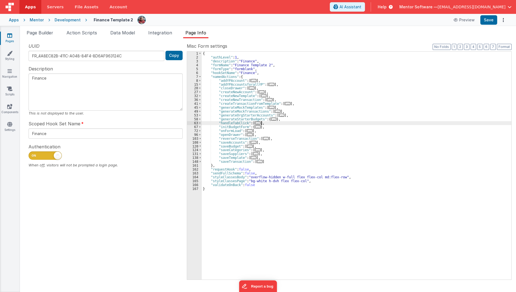
click at [271, 124] on div "{ "authLevel" : 1 , "description" : "Finance" , "formName" : "Finance Template …" at bounding box center [357, 169] width 310 height 235
click at [270, 126] on div "{ "authLevel" : 1 , "description" : "Finance" , "formName" : "Finance Template …" at bounding box center [357, 169] width 310 height 235
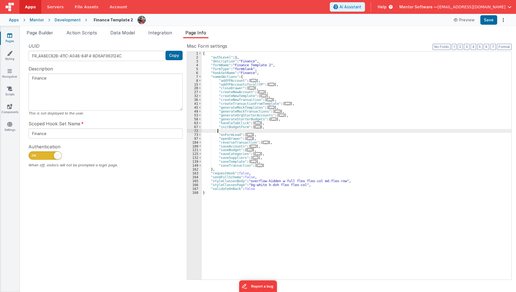
paste textarea
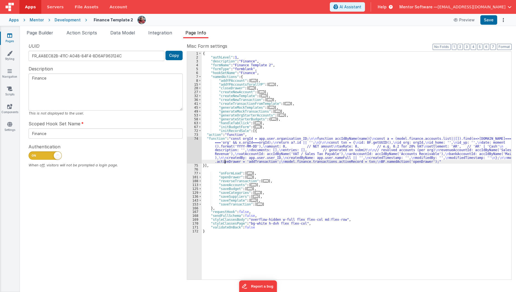
click at [224, 163] on div "{ "authLevel" : 1 , "description" : "Finance" , "formName" : "Finance Template …" at bounding box center [357, 169] width 310 height 235
click at [223, 166] on div "{ "authLevel" : 1 , "description" : "Finance" , "formName" : "Finance Template …" at bounding box center [357, 169] width 310 height 235
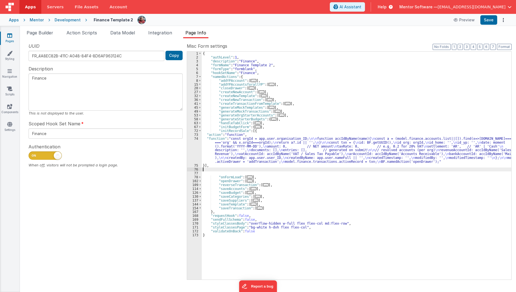
paste textarea
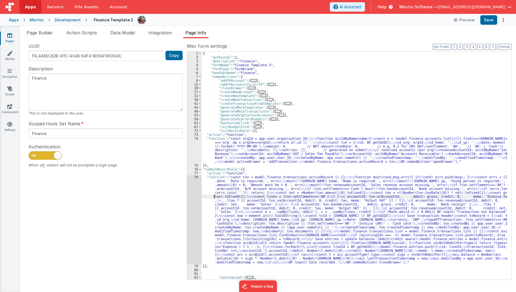
click at [212, 195] on div "{ "authLevel" : 1 , "description" : "Finance" , "formName" : "Finance Template …" at bounding box center [355, 169] width 306 height 235
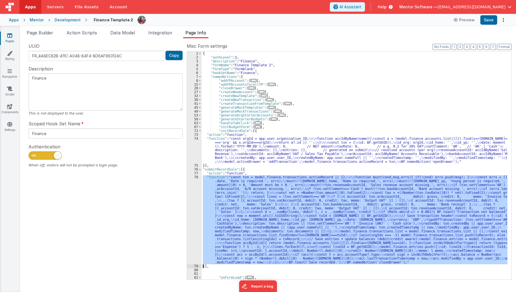
click at [191, 199] on div "78" at bounding box center [194, 219] width 15 height 89
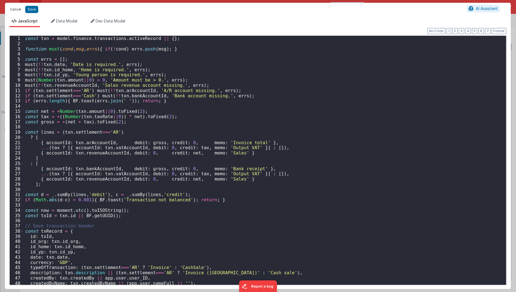
click at [14, 8] on button "Cancel" at bounding box center [15, 10] width 17 height 8
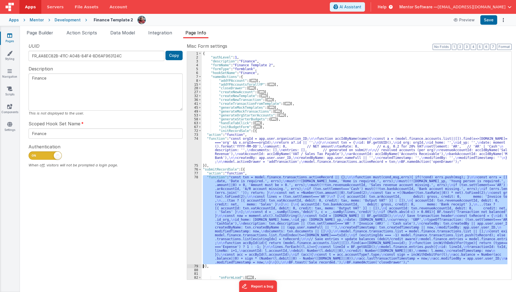
click at [204, 206] on div "{ "authLevel" : 1 , "description" : "Finance" , "formName" : "Finance Template …" at bounding box center [355, 166] width 306 height 228
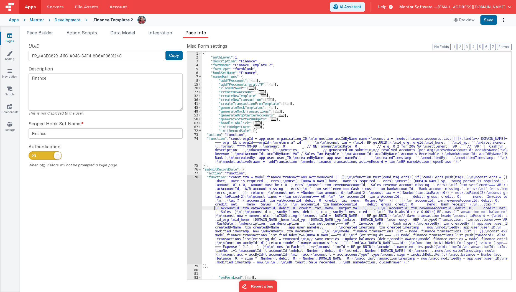
click at [194, 215] on div "78" at bounding box center [194, 219] width 15 height 89
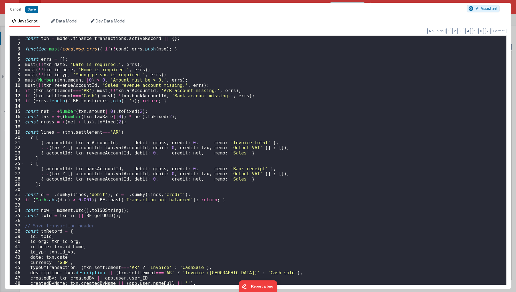
click at [194, 215] on div "const txn = model . finance . transactions . activeRecord || { } ; function mus…" at bounding box center [263, 166] width 478 height 260
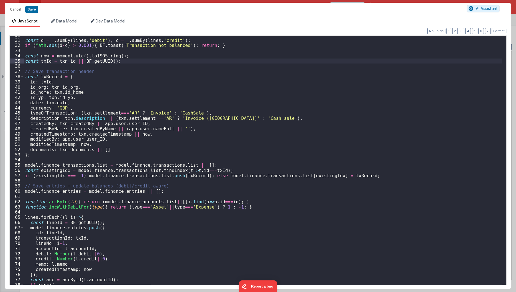
scroll to position [153, 0]
click at [33, 9] on button "Save" at bounding box center [31, 9] width 13 height 7
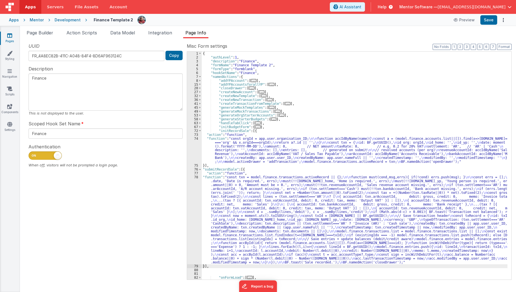
scroll to position [0, 0]
click at [494, 18] on button "Save" at bounding box center [488, 19] width 17 height 9
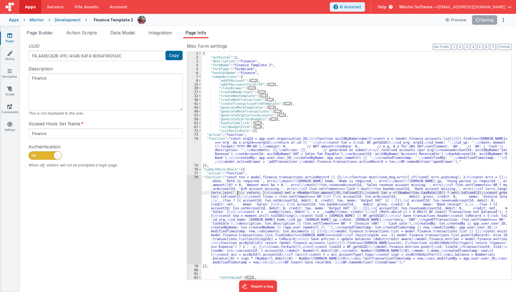
click at [238, 193] on div "{ "authLevel" : 1 , "description" : "Finance" , "formName" : "Finance Template …" at bounding box center [355, 169] width 306 height 235
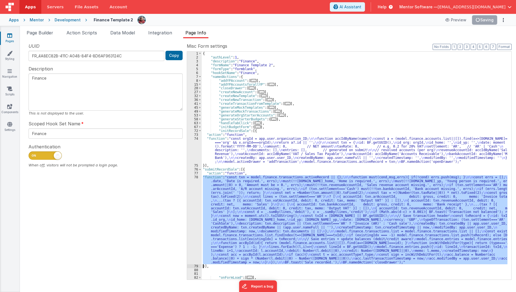
click at [187, 211] on div "78" at bounding box center [194, 219] width 15 height 89
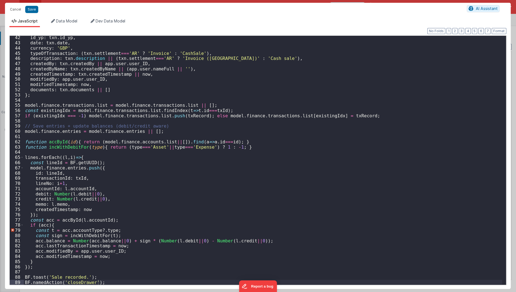
scroll to position [214, 0]
click at [27, 7] on button "Save" at bounding box center [31, 9] width 13 height 7
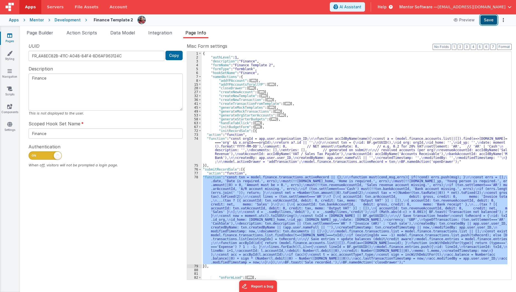
click at [489, 24] on button "Save" at bounding box center [488, 19] width 17 height 9
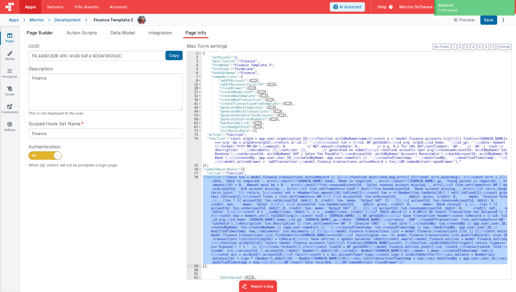
click at [51, 36] on li "Page Builder" at bounding box center [39, 33] width 31 height 9
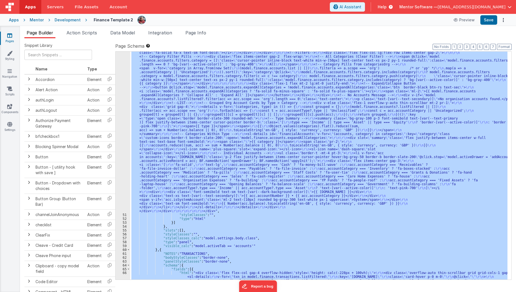
click at [215, 186] on div ""html" : "<div class= \"\" style= \" height: calc(100dvh - 228px); \" > \r\n\r\…" at bounding box center [318, 166] width 377 height 228
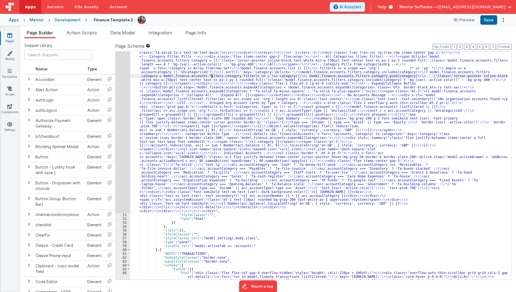
click at [211, 75] on div ""html" : "<div class= \"\" style= \" height: calc(100dvh - 228px); \" > \r\n\r\…" at bounding box center [318, 259] width 377 height 502
type input "const accId = typeof entry.accountId === 'object' ? entry.accountId.id : entry.…"
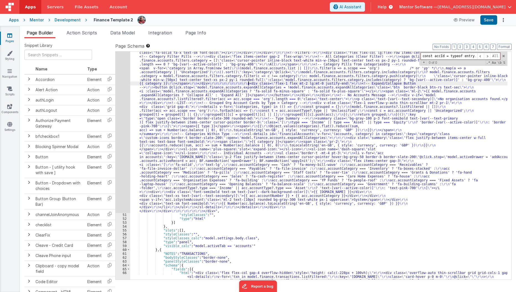
click at [248, 81] on div ""html" : "<div class= \"\" style= \" height: calc(100dvh - 228px); \" > \r\n\r\…" at bounding box center [318, 259] width 377 height 502
click at [502, 55] on span at bounding box center [503, 56] width 4 height 4
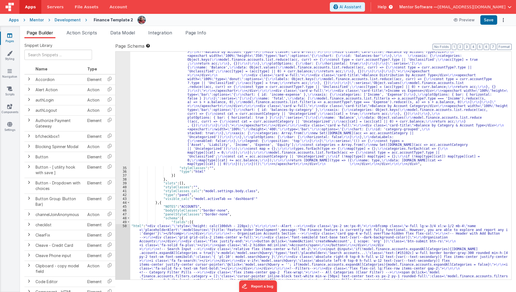
scroll to position [746, 0]
click at [466, 44] on button "3" at bounding box center [467, 47] width 6 height 6
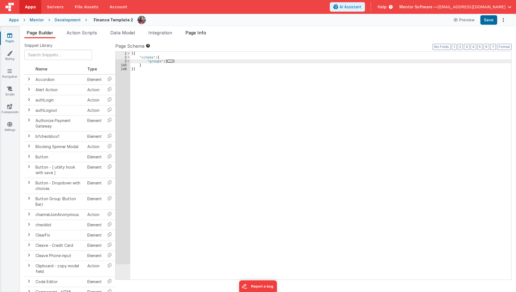
click at [197, 37] on li "Page Info" at bounding box center [195, 33] width 25 height 9
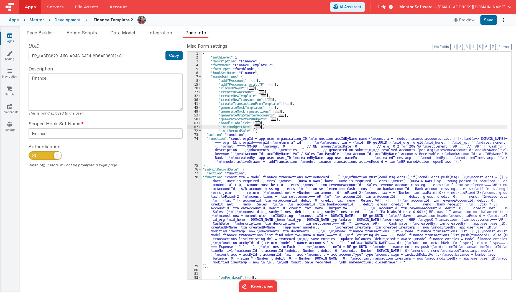
click at [270, 127] on div "{ "authLevel" : 1 , "description" : "Finance" , "formName" : "Finance Template …" at bounding box center [355, 169] width 306 height 235
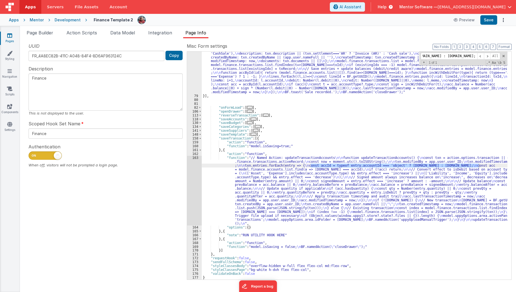
scroll to position [170, 0]
type input "const accId = typeof entry.accountId === 'object' ? entry.accountId.id : entry.…"
click at [190, 184] on div "163" at bounding box center [194, 191] width 15 height 70
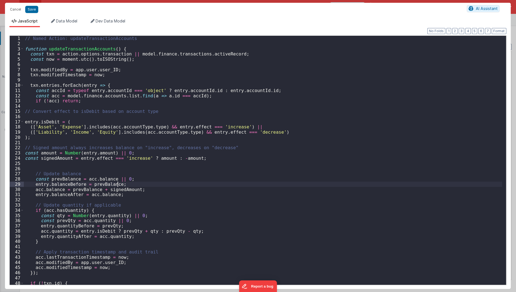
click at [190, 184] on div "// Named Action: updateTransactionAccounts function updateTransactionAccounts (…" at bounding box center [263, 166] width 478 height 260
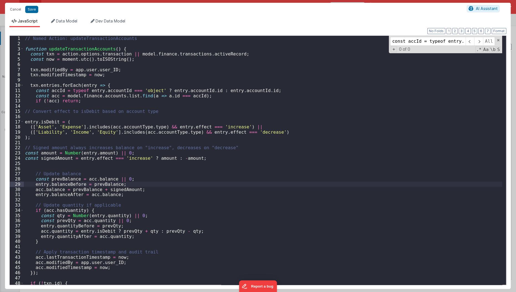
scroll to position [0, 152]
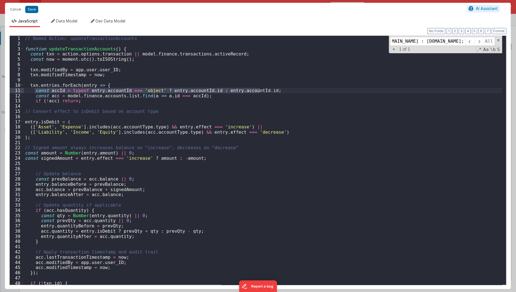
type input "const accId = typeof entry.accountId === 'object' ? entry.accountId.id : entry.…"
click at [254, 93] on div "// Named Action: updateTransactionAccounts function updateTransactionAccounts (…" at bounding box center [263, 166] width 478 height 260
click at [255, 88] on div "// Named Action: updateTransactionAccounts function updateTransactionAccounts (…" at bounding box center [263, 166] width 478 height 260
click at [278, 104] on div "// Named Action: updateTransactionAccounts function updateTransactionAccounts (…" at bounding box center [263, 166] width 478 height 260
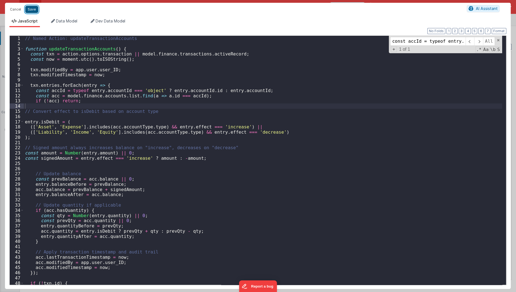
click at [30, 7] on button "Save" at bounding box center [31, 9] width 13 height 7
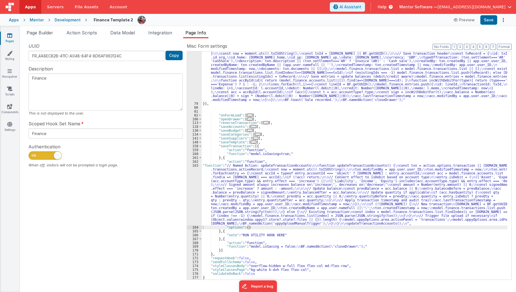
scroll to position [162, 0]
click at [226, 197] on div ""function" : "const txn = model.finance.transactions.activeRecord || {}; \n\n f…" at bounding box center [355, 173] width 306 height 320
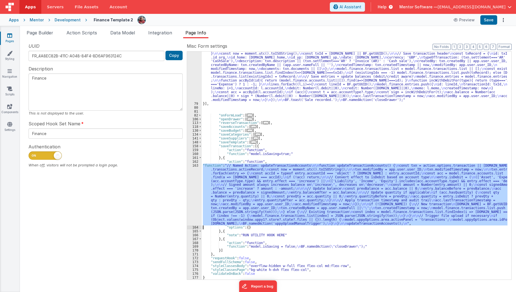
click at [191, 199] on div "163" at bounding box center [194, 194] width 15 height 62
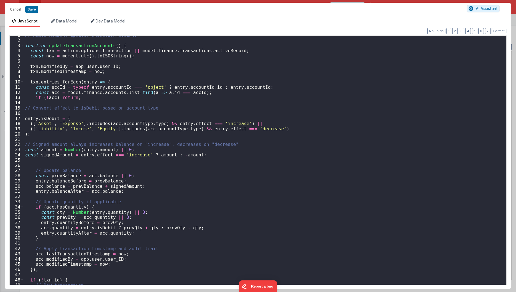
scroll to position [0, 0]
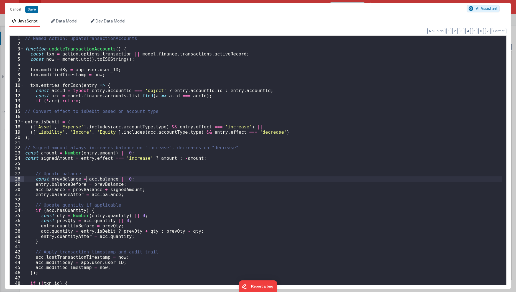
click at [86, 171] on div "// Named Action: updateTransactionAccounts function updateTransactionAccounts (…" at bounding box center [263, 166] width 478 height 260
click at [58, 143] on div "// Named Action: updateTransactionAccounts function updateTransactionAccounts (…" at bounding box center [263, 166] width 478 height 260
click at [62, 139] on div "// Named Action: updateTransactionAccounts function updateTransactionAccounts (…" at bounding box center [263, 166] width 478 height 260
click at [66, 138] on div "// Named Action: updateTransactionAccounts function updateTransactionAccounts (…" at bounding box center [263, 166] width 478 height 260
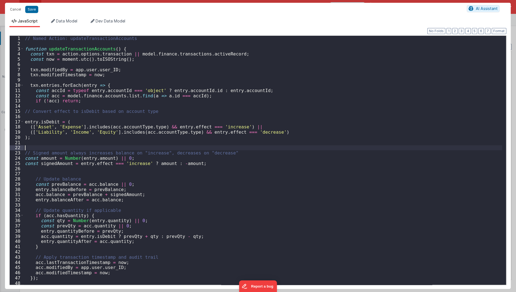
paste textarea
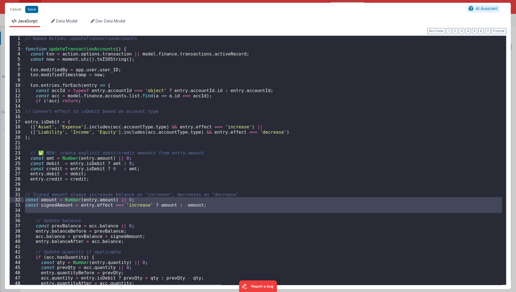
drag, startPoint x: 66, startPoint y: 208, endPoint x: 21, endPoint y: 195, distance: 46.8
click at [21, 195] on div "1 2 3 4 5 6 7 8 9 10 11 12 13 14 15 16 17 18 19 20 21 22 23 24 25 26 27 28 29 3…" at bounding box center [257, 159] width 497 height 249
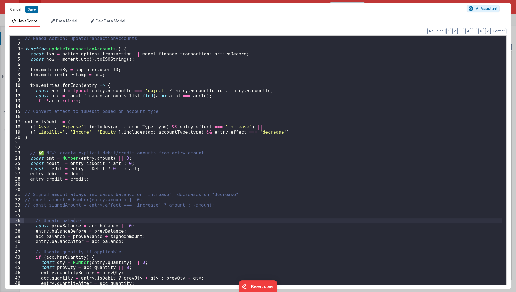
click at [74, 213] on div "// Named Action: updateTransactionAccounts function updateTransactionAccounts (…" at bounding box center [263, 166] width 478 height 260
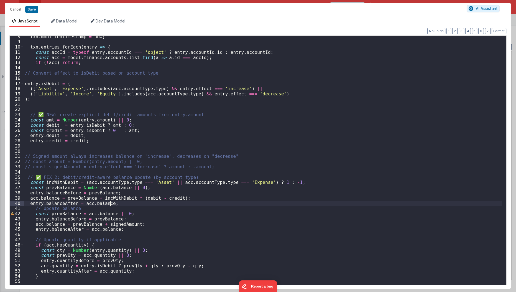
scroll to position [38, 0]
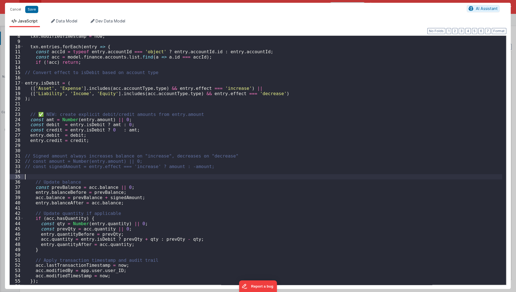
paste textarea
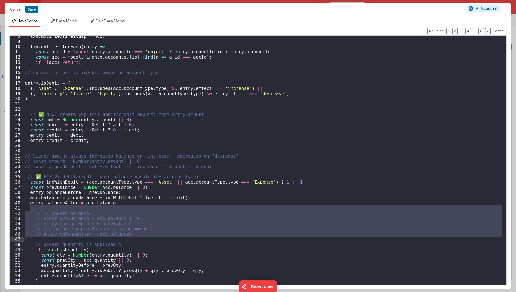
click at [189, 79] on div "txn . modifiedTimestamp = now ; txn . entries . forEach ( entry => { const accI…" at bounding box center [263, 164] width 478 height 260
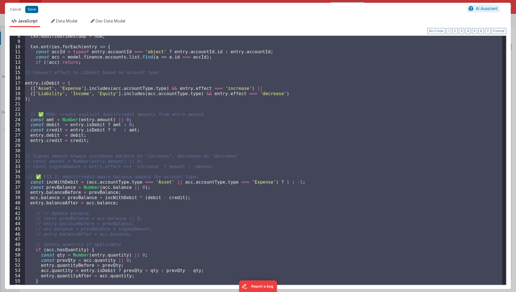
click at [103, 101] on div "txn . modifiedTimestamp = now ; txn . entries . forEach ( entry => { const accI…" at bounding box center [263, 160] width 478 height 249
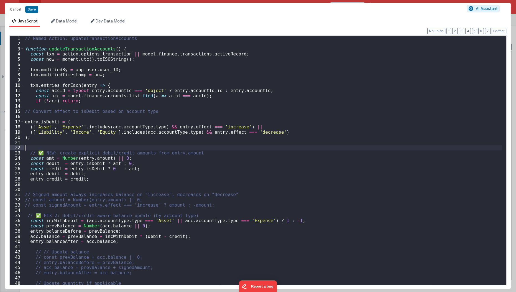
scroll to position [0, 0]
click at [141, 63] on div "// Named Action: updateTransactionAccounts function updateTransactionAccounts (…" at bounding box center [263, 166] width 478 height 260
click at [147, 60] on div "// Named Action: updateTransactionAccounts function updateTransactionAccounts (…" at bounding box center [263, 166] width 478 height 260
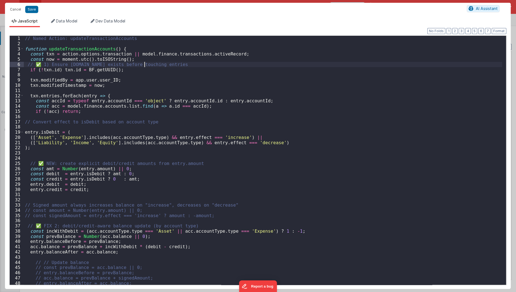
click at [145, 60] on div "// Named Action: updateTransactionAccounts function updateTransactionAccounts (…" at bounding box center [263, 166] width 478 height 260
click at [146, 58] on div "// Named Action: updateTransactionAccounts function updateTransactionAccounts (…" at bounding box center [263, 166] width 478 height 260
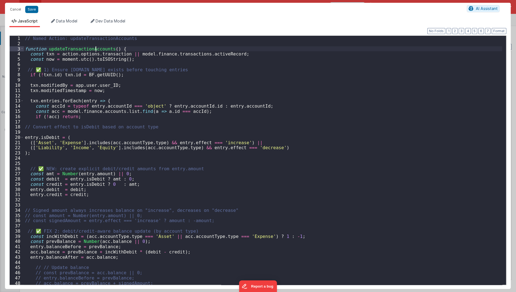
click at [96, 42] on div "// Named Action: updateTransactionAccounts function updateTransactionAccounts (…" at bounding box center [263, 166] width 478 height 260
click at [101, 41] on div "// Named Action: updateTransactionAccounts function updateTransactionAccounts (…" at bounding box center [263, 166] width 478 height 260
click at [68, 120] on div "// Named Action: updateTransactionAccounts function updateTransactionAccounts (…" at bounding box center [263, 166] width 478 height 260
click at [94, 115] on div "// Named Action: updateTransactionAccounts function updateTransactionAccounts (…" at bounding box center [263, 166] width 478 height 260
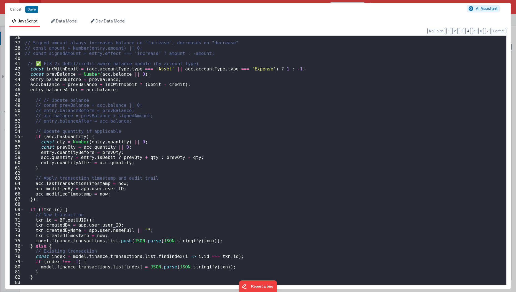
scroll to position [183, 0]
click at [41, 206] on div "// Signed amount always increases balance on "increase", decreases on "decrease…" at bounding box center [263, 165] width 478 height 260
click at [51, 206] on div "// Signed amount always increases balance on "increase", decreases on "decrease…" at bounding box center [263, 165] width 478 height 260
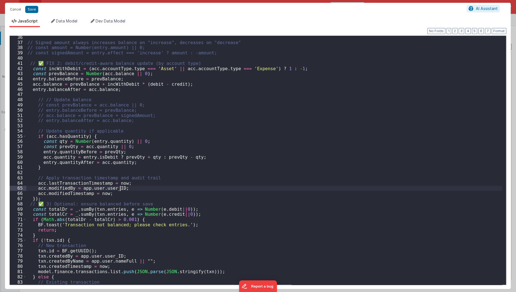
click at [120, 187] on div "// Signed amount always increases balance on "increase", decreases on "decrease…" at bounding box center [264, 165] width 476 height 260
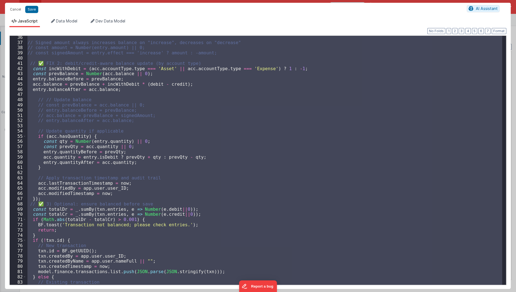
click at [218, 114] on div "// Signed amount always increases balance on "increase", decreases on "decrease…" at bounding box center [264, 160] width 476 height 249
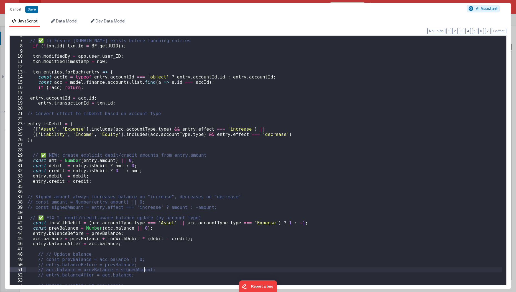
scroll to position [0, 0]
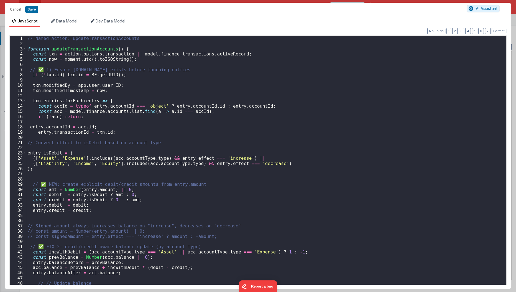
click at [229, 52] on div "// Named Action: updateTransactionAccounts function updateTransactionAccounts (…" at bounding box center [264, 166] width 476 height 260
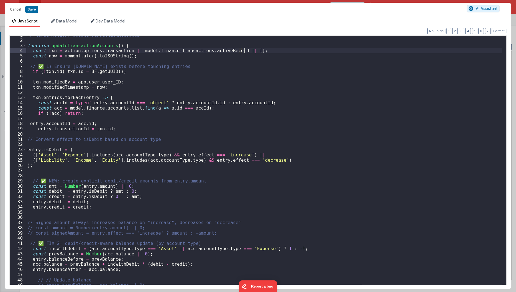
scroll to position [4, 0]
drag, startPoint x: 111, startPoint y: 95, endPoint x: 27, endPoint y: 98, distance: 84.8
click at [27, 98] on div "// Named Action: updateTransactionAccounts function updateTransactionAccounts (…" at bounding box center [264, 162] width 476 height 260
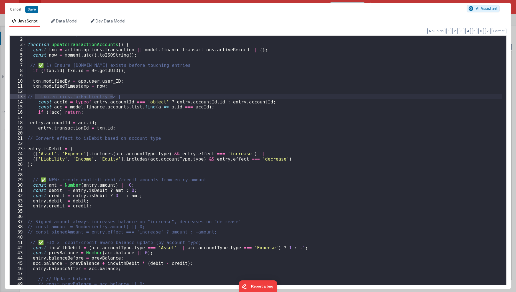
click at [120, 94] on div "// Named Action: updateTransactionAccounts function updateTransactionAccounts (…" at bounding box center [264, 160] width 476 height 249
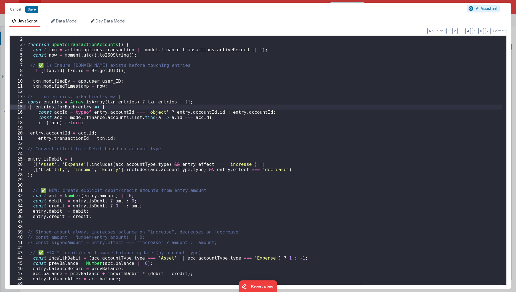
click at [30, 108] on div "// Named Action: updateTransactionAccounts function updateTransactionAccounts (…" at bounding box center [264, 162] width 476 height 260
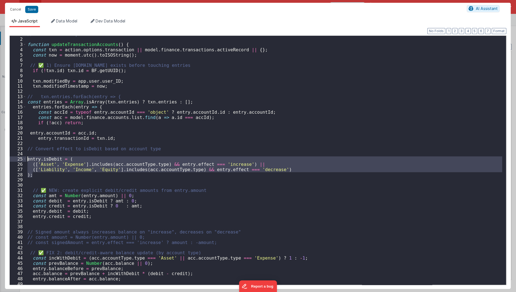
drag, startPoint x: 87, startPoint y: 177, endPoint x: 17, endPoint y: 159, distance: 72.1
click at [17, 159] on div "1 2 3 4 5 6 7 8 9 10 11 12 13 14 15 16 17 18 19 20 21 22 23 24 25 26 27 28 29 3…" at bounding box center [257, 159] width 497 height 249
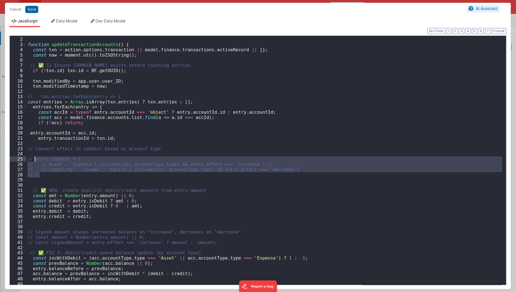
click at [55, 172] on div "// Named Action: updateTransactionAccounts function updateTransactionAccounts (…" at bounding box center [264, 160] width 476 height 249
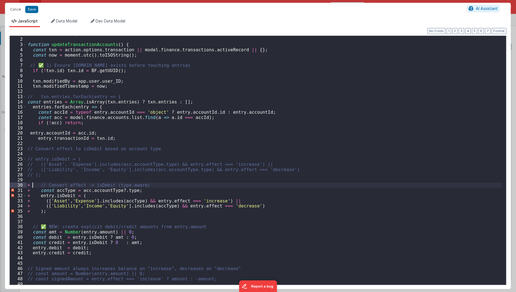
click at [33, 185] on div "// Named Action: updateTransactionAccounts function updateTransactionAccounts (…" at bounding box center [264, 162] width 476 height 260
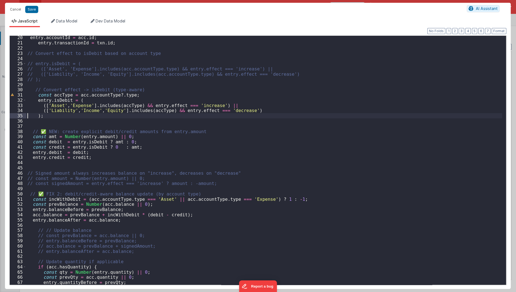
scroll to position [99, 0]
click at [126, 129] on div "entry . accountId = acc . id ; entry . transactionId = txn . id ; // Convert ef…" at bounding box center [264, 165] width 476 height 260
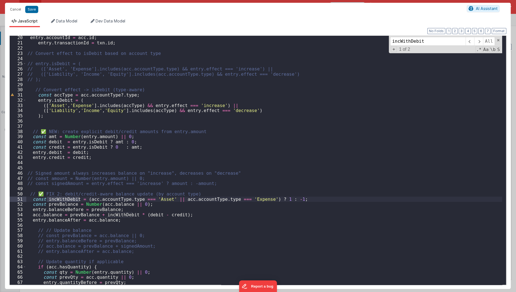
type input "incWithDebit"
click at [107, 162] on div "entry . accountId = acc . id ; entry . transactionId = txn . id ; // Convert ef…" at bounding box center [264, 165] width 476 height 260
click at [154, 94] on div "entry . accountId = acc . id ; entry . transactionId = txn . id ; // Convert ef…" at bounding box center [264, 165] width 476 height 260
click at [291, 197] on div "entry . accountId = acc . id ; entry . transactionId = txn . id ; // Convert ef…" at bounding box center [264, 165] width 476 height 260
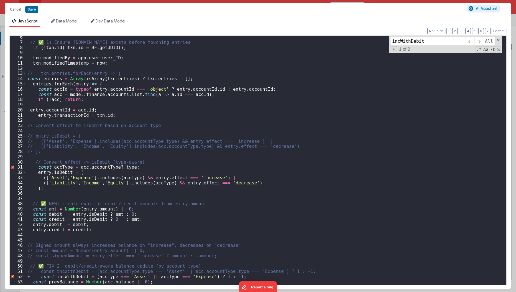
scroll to position [67, 0]
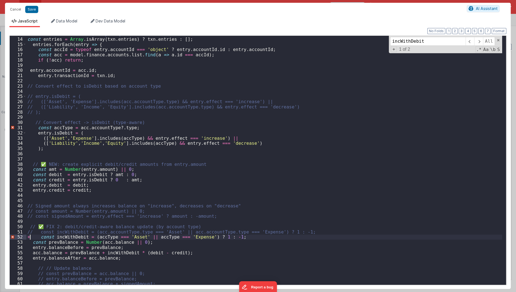
click at [30, 238] on div "// txn.entries.forEach(entry => { const entries = Array . isArray ( txn . entri…" at bounding box center [264, 161] width 476 height 260
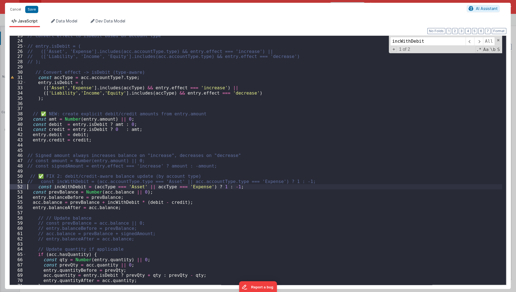
scroll to position [151, 0]
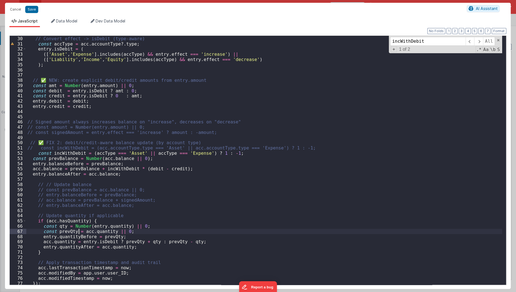
click at [79, 229] on div "// Convert effect -> isDebit (type-aware) const accType = acc . accountType ?. …" at bounding box center [264, 161] width 476 height 260
drag, startPoint x: 79, startPoint y: 229, endPoint x: 74, endPoint y: 201, distance: 28.7
click at [74, 201] on div "// Convert effect -> isDebit (type-aware) const accType = acc . accountType ?. …" at bounding box center [264, 161] width 476 height 260
click at [77, 177] on div "// Convert effect -> isDebit (type-aware) const accType = acc . accountType ?. …" at bounding box center [264, 161] width 476 height 260
drag, startPoint x: 41, startPoint y: 233, endPoint x: 147, endPoint y: 231, distance: 106.1
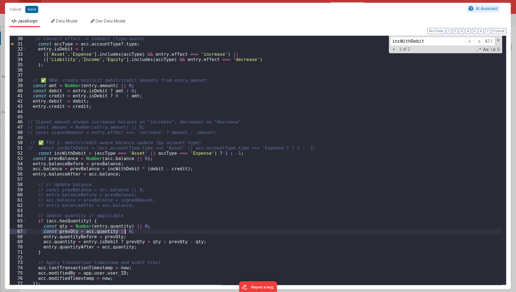
click at [147, 231] on div "// Convert effect -> isDebit (type-aware) const accType = acc . accountType ?. …" at bounding box center [264, 161] width 476 height 260
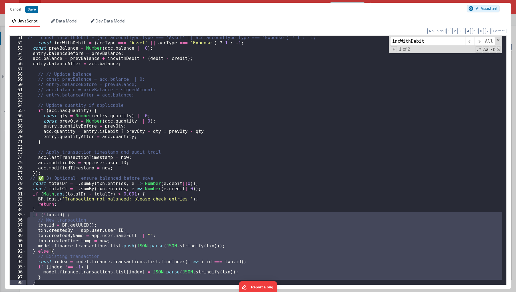
scroll to position [318, 0]
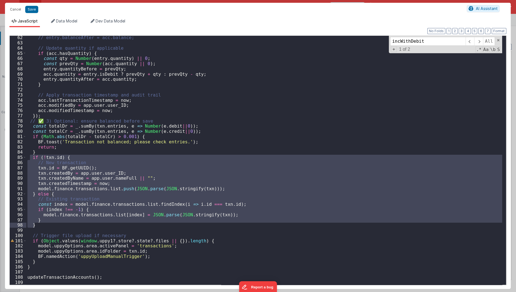
drag, startPoint x: 29, startPoint y: 215, endPoint x: 68, endPoint y: 227, distance: 40.0
click at [68, 227] on div "// entry.balanceAfter = acc.balance; // Update quantity if applicable if ( acc …" at bounding box center [264, 165] width 476 height 260
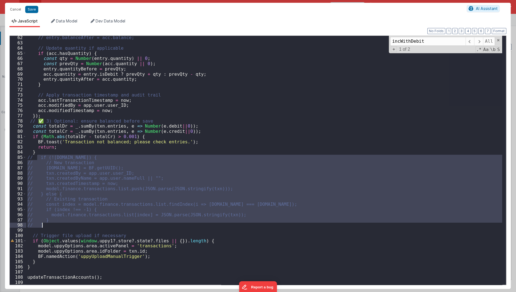
click at [68, 227] on div "// entry.balanceAfter = acc.balance; // Update quantity if applicable if ( acc …" at bounding box center [264, 160] width 476 height 249
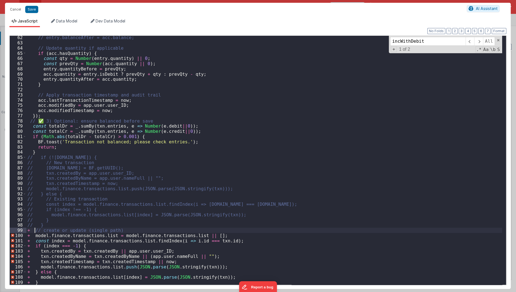
click at [34, 231] on div "// entry.balanceAfter = acc.balance; // Update quantity if applicable if ( acc …" at bounding box center [264, 165] width 476 height 260
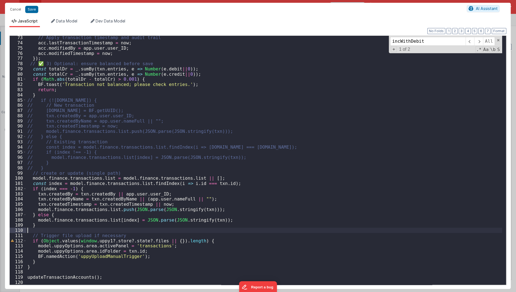
scroll to position [375, 0]
click at [175, 133] on div "// Apply transaction timestamp and audit trail acc . lastTransactionTimestamp =…" at bounding box center [264, 165] width 476 height 260
click at [159, 177] on div "// Apply transaction timestamp and audit trail acc . lastTransactionTimestamp =…" at bounding box center [264, 165] width 476 height 260
click at [145, 193] on div "// Apply transaction timestamp and audit trail acc . lastTransactionTimestamp =…" at bounding box center [264, 165] width 476 height 260
click at [169, 179] on div "// Apply transaction timestamp and audit trail acc . lastTransactionTimestamp =…" at bounding box center [264, 165] width 476 height 260
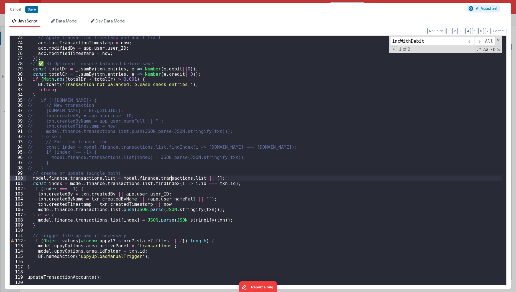
click at [171, 178] on div "// Apply transaction timestamp and audit trail acc . lastTransactionTimestamp =…" at bounding box center [264, 165] width 476 height 260
click at [201, 160] on div "// Apply transaction timestamp and audit trail acc . lastTransactionTimestamp =…" at bounding box center [264, 165] width 476 height 260
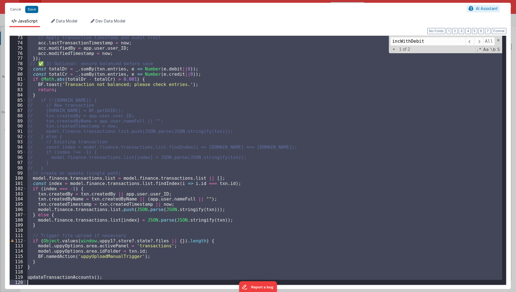
click at [92, 71] on div "// Apply transaction timestamp and audit trail acc . lastTransactionTimestamp =…" at bounding box center [264, 160] width 476 height 249
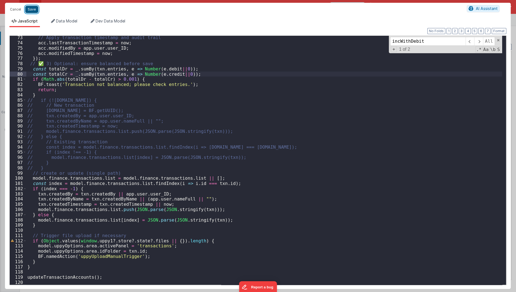
click at [33, 8] on button "Save" at bounding box center [31, 9] width 13 height 7
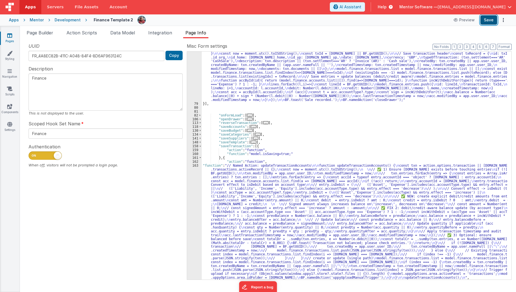
click at [487, 22] on button "Save" at bounding box center [488, 19] width 17 height 9
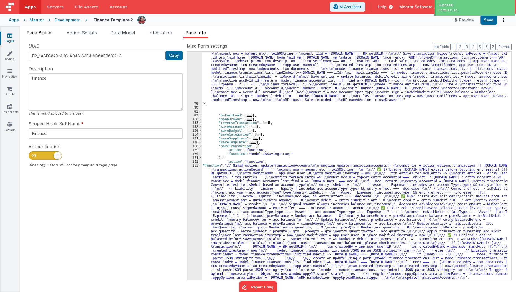
click at [43, 34] on span "Page Builder" at bounding box center [40, 33] width 27 height 6
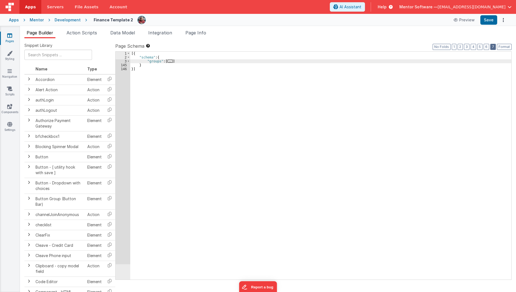
click at [493, 47] on button "7" at bounding box center [493, 47] width 6 height 6
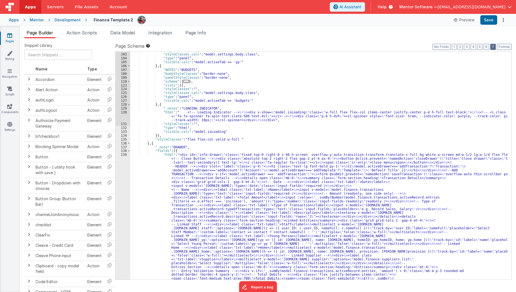
scroll to position [728, 0]
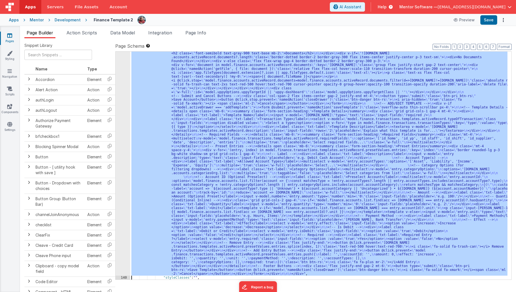
scroll to position [1483, 0]
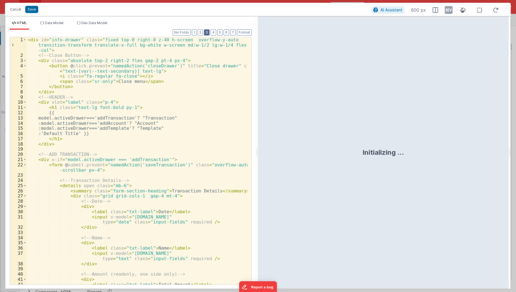
click at [209, 33] on button "3" at bounding box center [207, 32] width 6 height 6
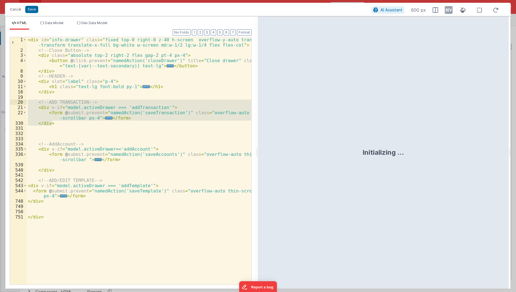
drag, startPoint x: 55, startPoint y: 123, endPoint x: 24, endPoint y: 101, distance: 37.9
click at [24, 101] on div "1 2 3 4 8 9 10 11 18 19 20 21 22 330 331 332 333 334 335 336 539 540 541 542 54…" at bounding box center [131, 161] width 242 height 248
